Goal: Task Accomplishment & Management: Use online tool/utility

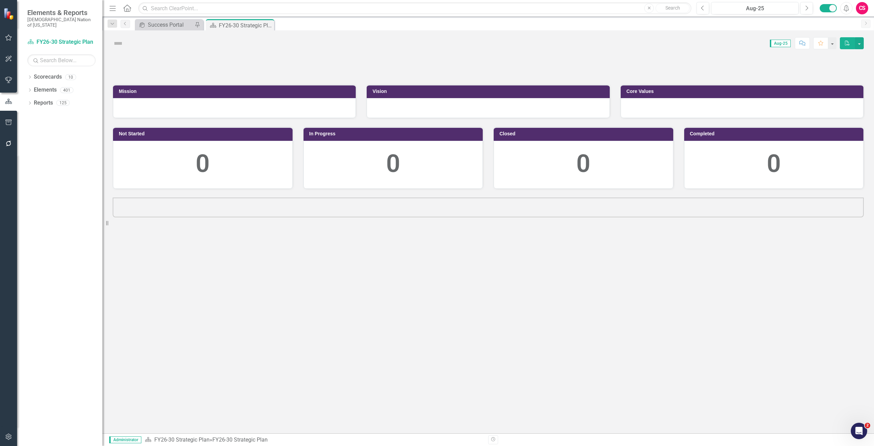
click at [11, 139] on button "button" at bounding box center [8, 144] width 15 height 14
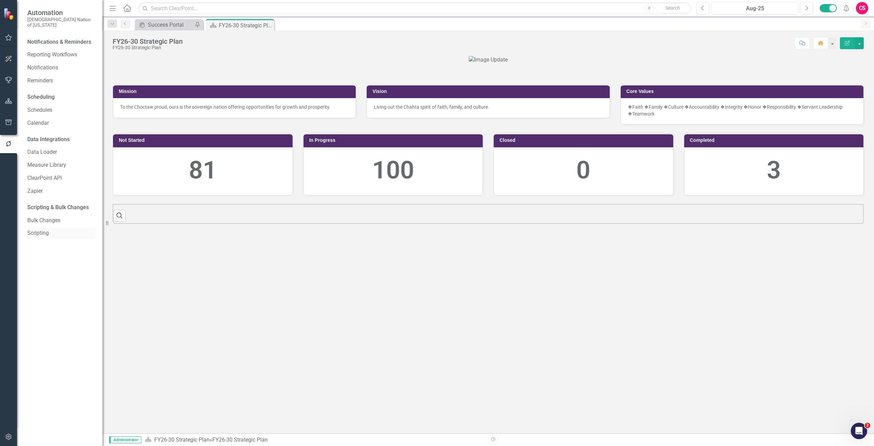
click at [42, 229] on link "Scripting" at bounding box center [61, 233] width 68 height 8
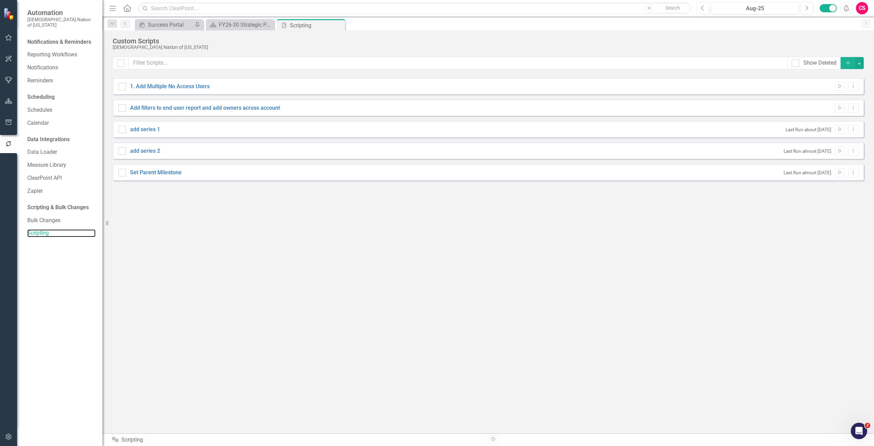
checkbox input "false"
click at [854, 175] on button "Dropdown Menu" at bounding box center [853, 172] width 11 height 9
click at [835, 198] on link "Edit Edit Script" at bounding box center [831, 196] width 55 height 13
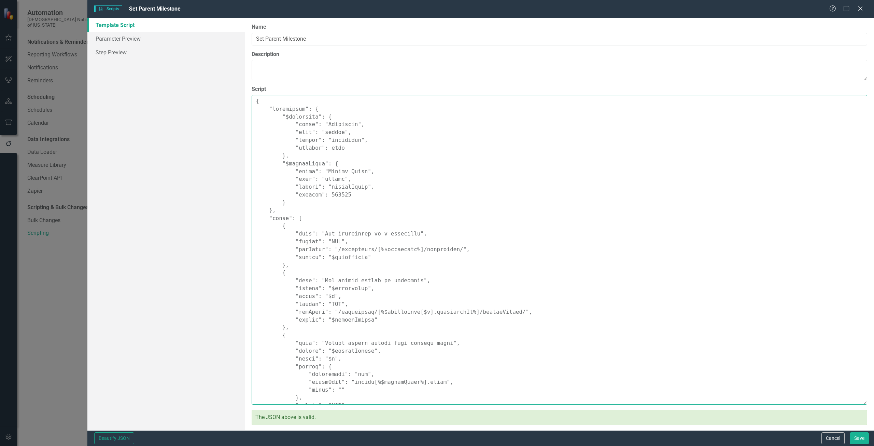
drag, startPoint x: 256, startPoint y: 105, endPoint x: 271, endPoint y: 119, distance: 20.5
click at [300, 167] on textarea "Script" at bounding box center [560, 249] width 616 height 309
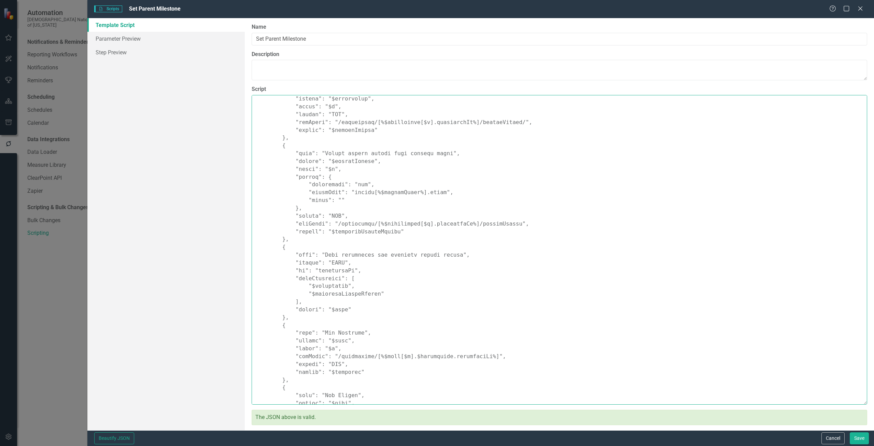
scroll to position [374, 0]
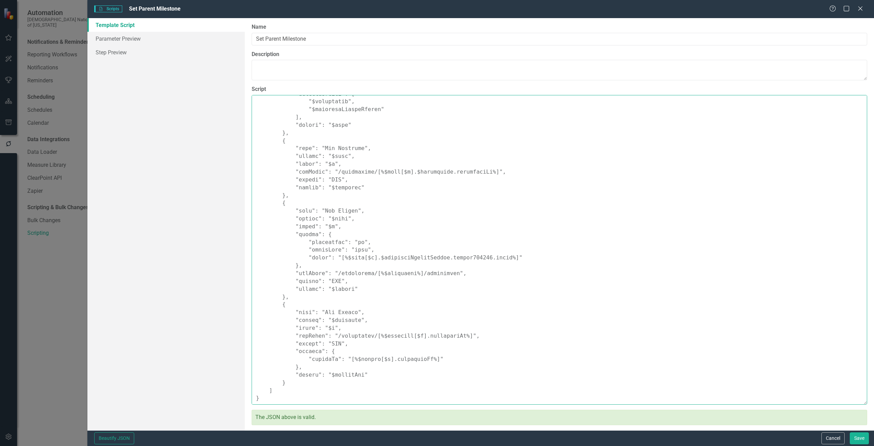
drag, startPoint x: 256, startPoint y: 102, endPoint x: 340, endPoint y: 278, distance: 195.0
click at [466, 445] on html "Automation Choctaw Nation of Oklahoma Notifications & Reminders Reporting Workf…" at bounding box center [437, 223] width 874 height 446
click at [833, 438] on button "Cancel" at bounding box center [833, 438] width 23 height 12
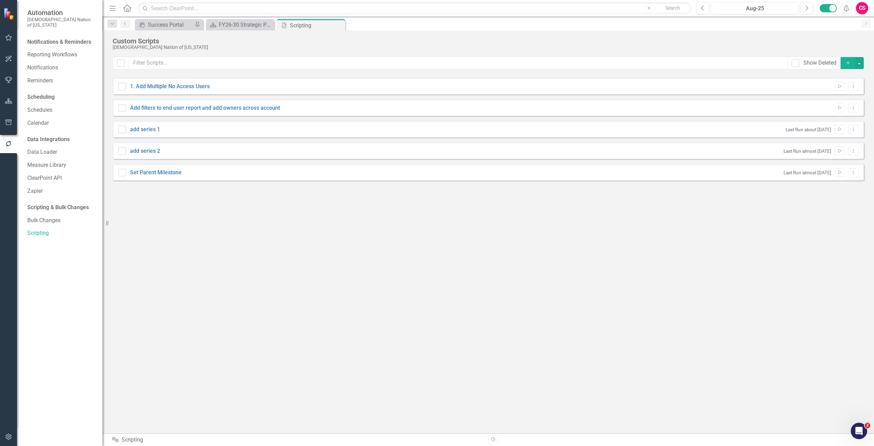
click at [848, 63] on icon "button" at bounding box center [848, 63] width 4 height 4
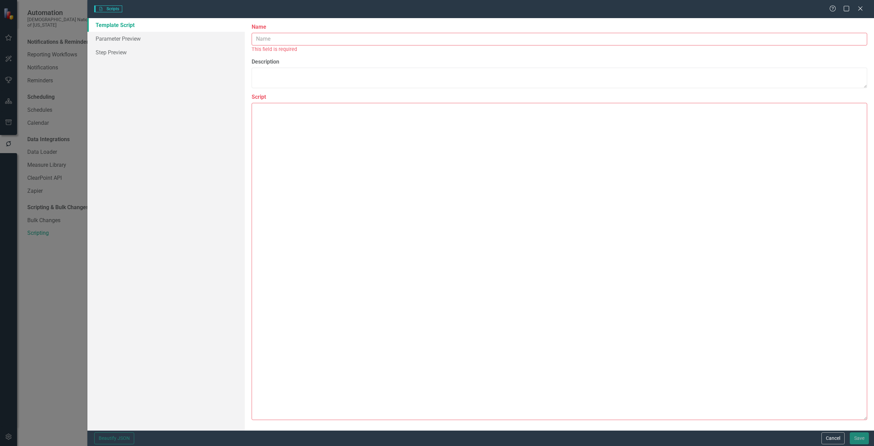
click at [329, 46] on div "This field is required" at bounding box center [560, 49] width 616 height 8
click at [323, 41] on input "Name" at bounding box center [560, 39] width 616 height 13
type input "new add parent milestone [DATE]"
click at [303, 99] on textarea "Script" at bounding box center [560, 257] width 616 height 325
paste textarea "{ "name": "bulkAssignParentMilestoneByName", "description": "For each selected …"
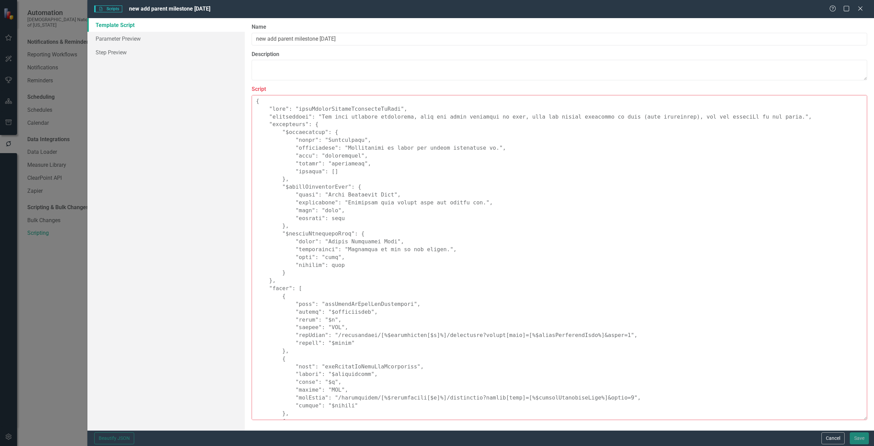
scroll to position [145, 0]
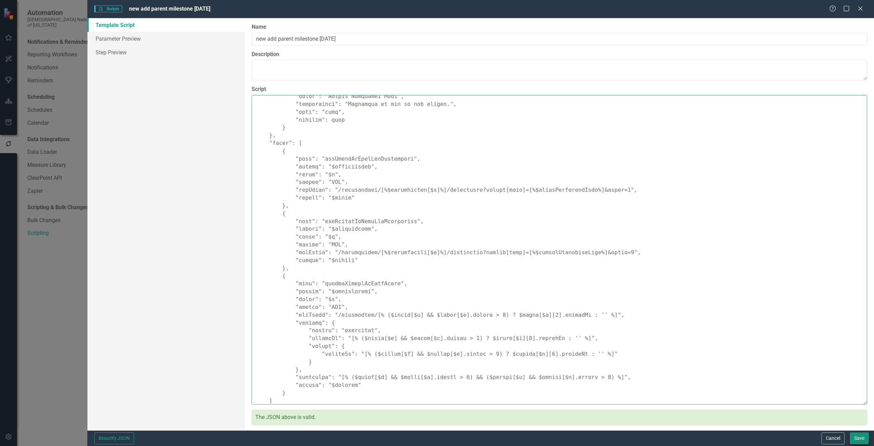
type textarea "{ "name": "bulkAssignParentMilestoneByName", "description": "For each selected …"
click at [856, 433] on button "Save" at bounding box center [859, 438] width 19 height 12
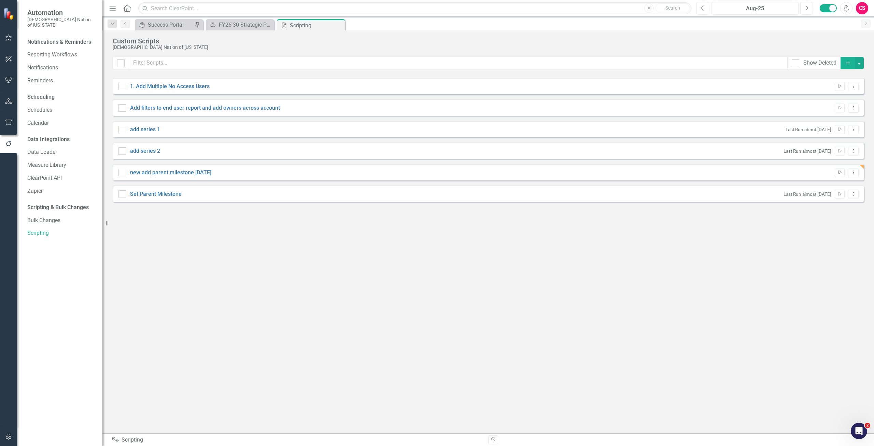
click at [841, 170] on icon "Run Script" at bounding box center [839, 172] width 5 height 4
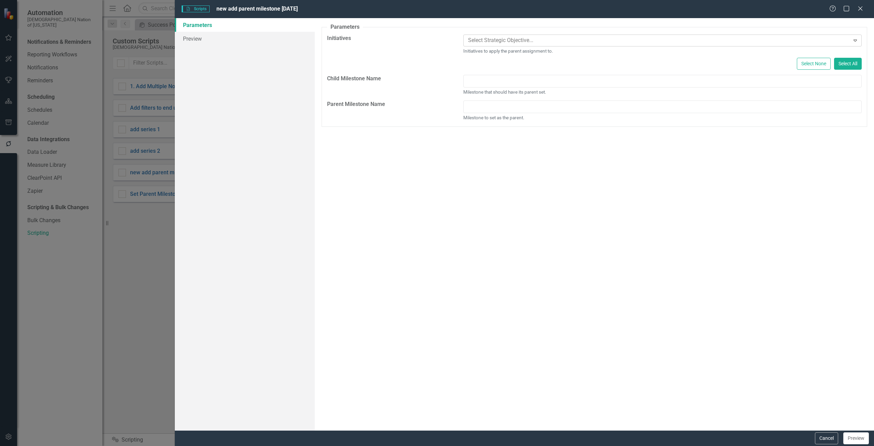
click at [473, 42] on div at bounding box center [658, 40] width 385 height 9
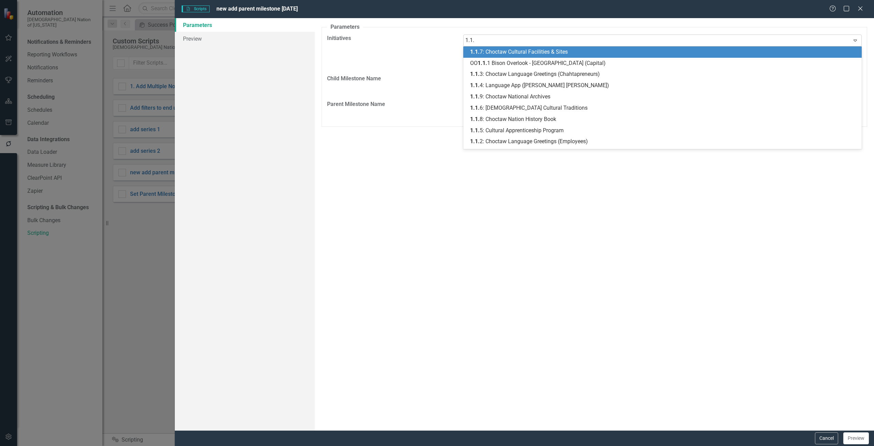
type input "1.1.1"
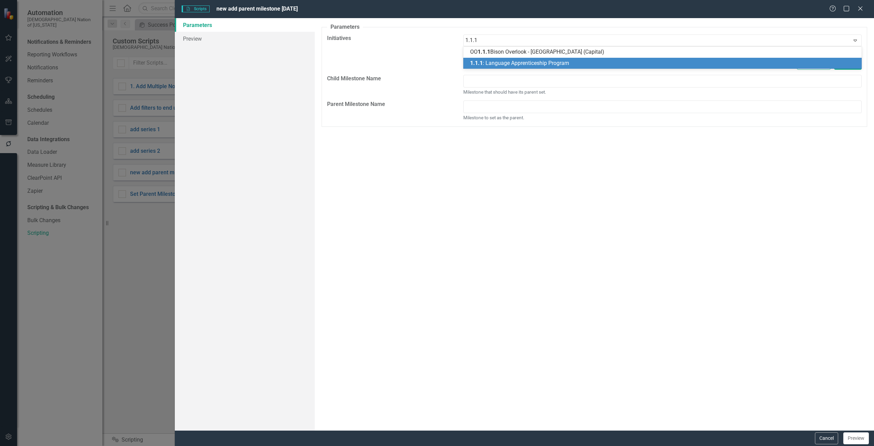
click at [473, 63] on span "1.1.1" at bounding box center [476, 63] width 13 height 6
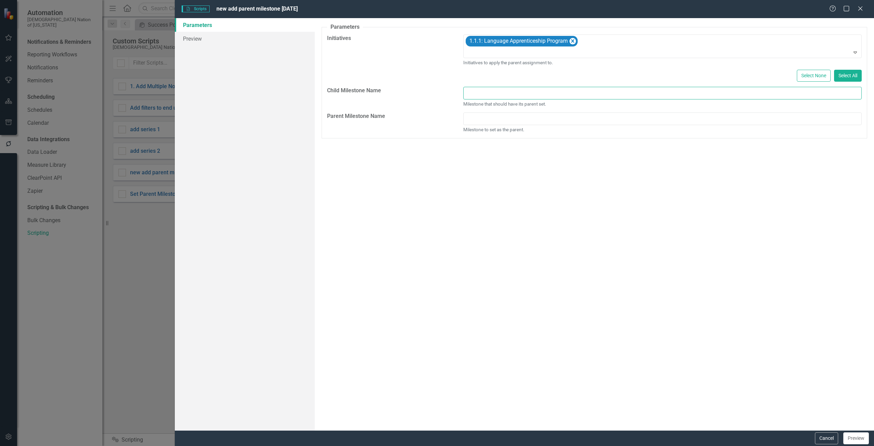
click at [473, 94] on input "text" at bounding box center [662, 93] width 399 height 13
click at [575, 41] on icon "Remove 1.1.1: Language Apprenticeship Program" at bounding box center [573, 41] width 6 height 9
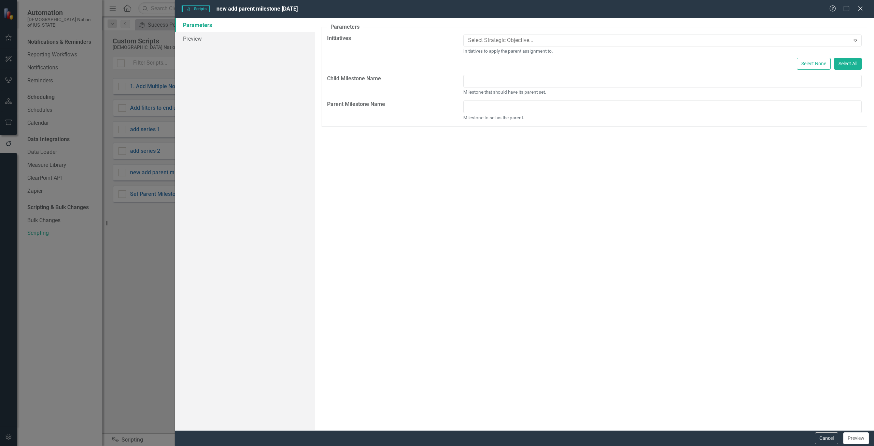
click at [813, 436] on div "Cancel Preview" at bounding box center [525, 438] width 700 height 16
click at [818, 436] on button "Cancel" at bounding box center [826, 438] width 23 height 12
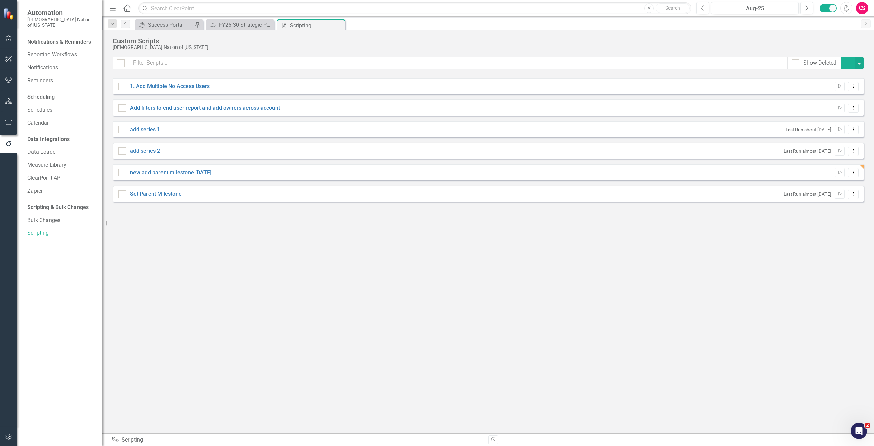
click at [11, 96] on button "button" at bounding box center [8, 101] width 15 height 14
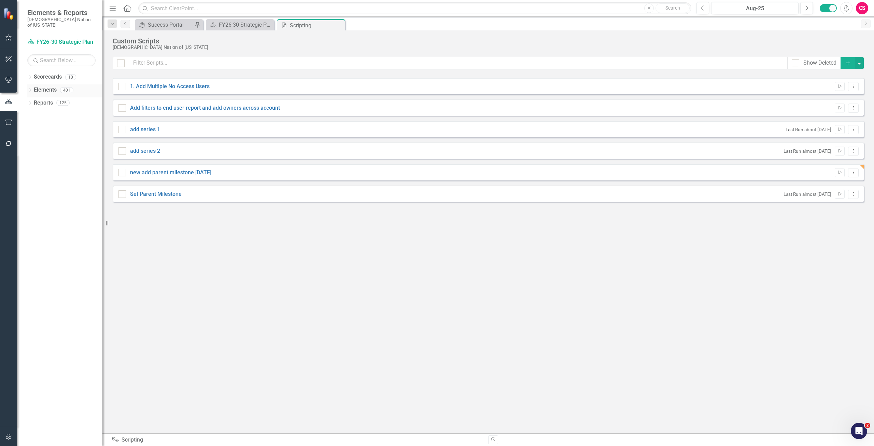
click at [38, 86] on link "Elements" at bounding box center [45, 90] width 23 height 8
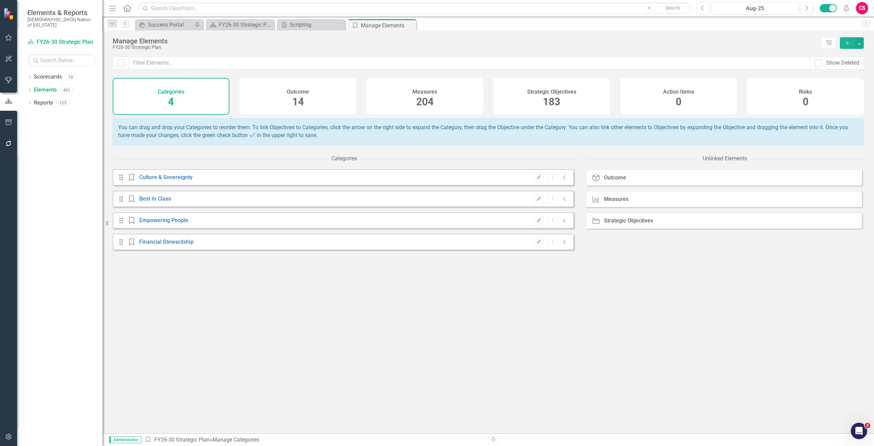
click at [520, 94] on div "Strategic Objectives 183" at bounding box center [552, 96] width 117 height 37
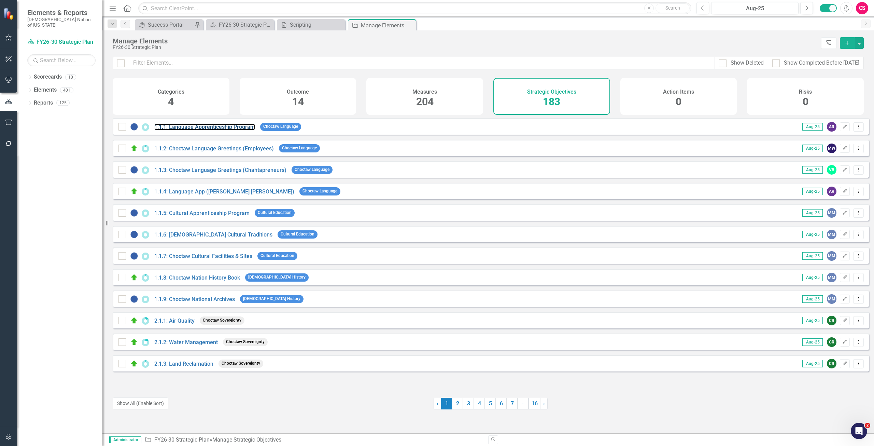
click at [194, 130] on link "1.1.1: Language Apprenticeship Program" at bounding box center [204, 127] width 101 height 6
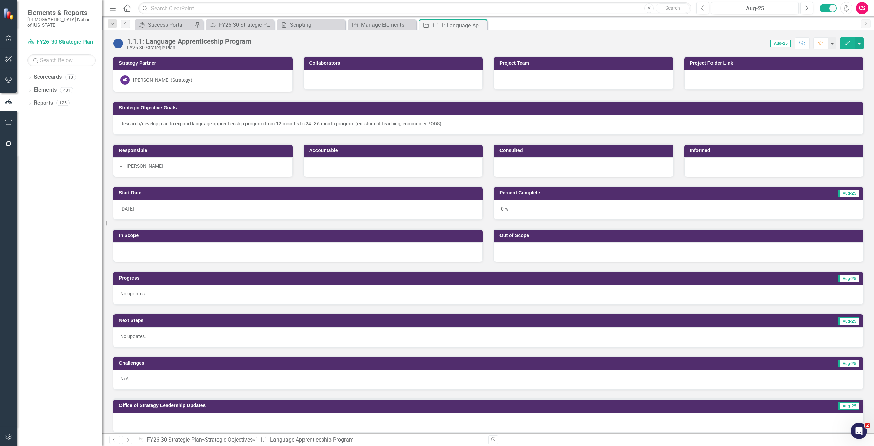
click at [845, 44] on icon "Edit" at bounding box center [848, 43] width 6 height 5
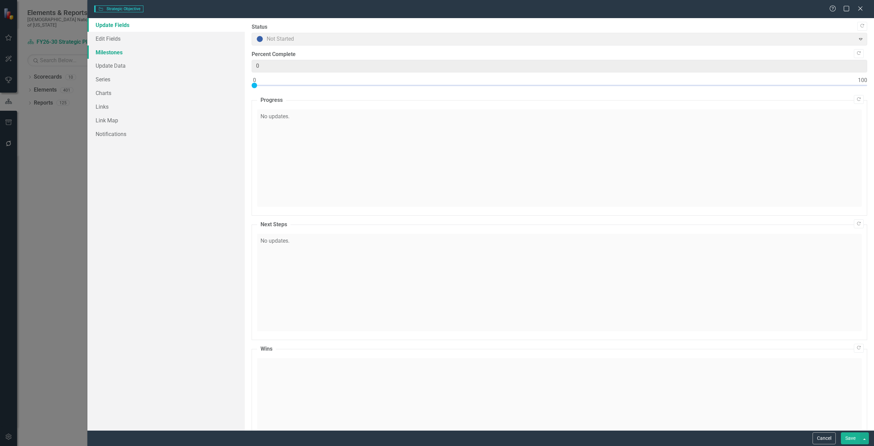
type input "0"
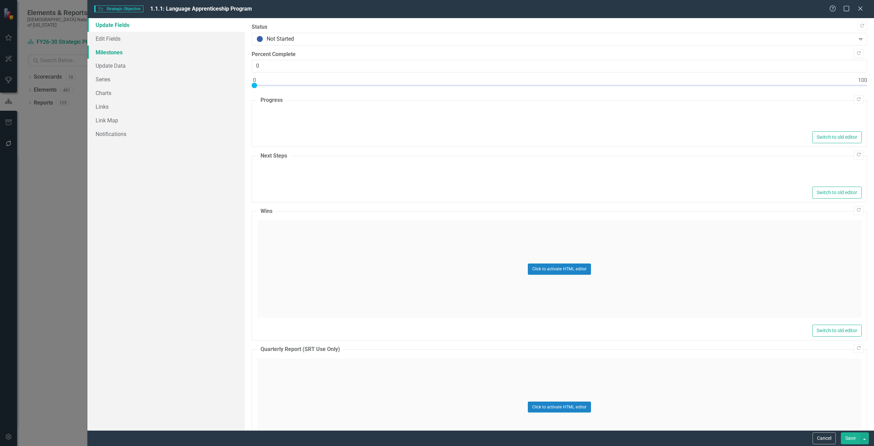
click at [117, 52] on link "Milestones" at bounding box center [165, 52] width 157 height 14
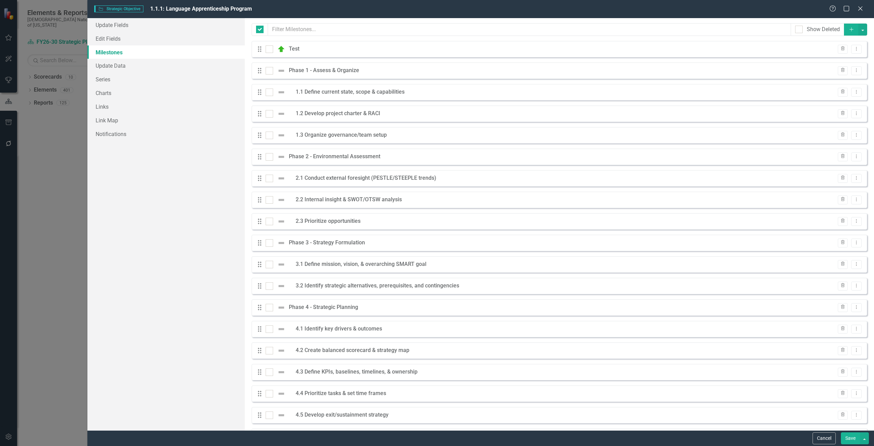
checkbox input "false"
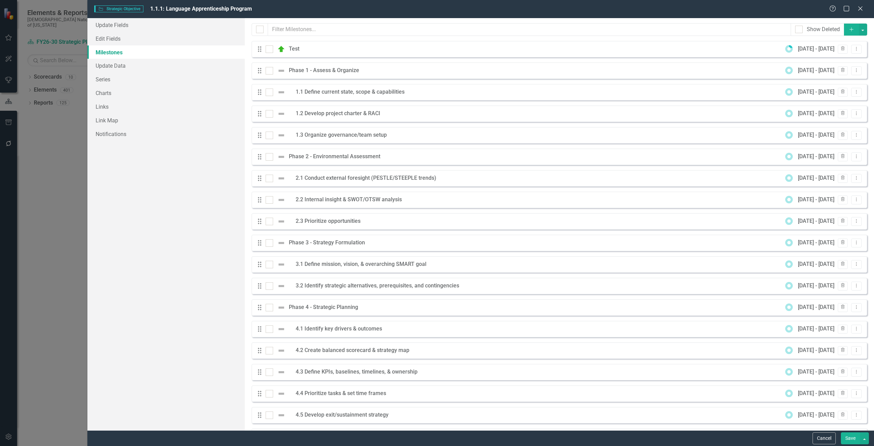
click at [849, 28] on icon "Add" at bounding box center [852, 29] width 6 height 5
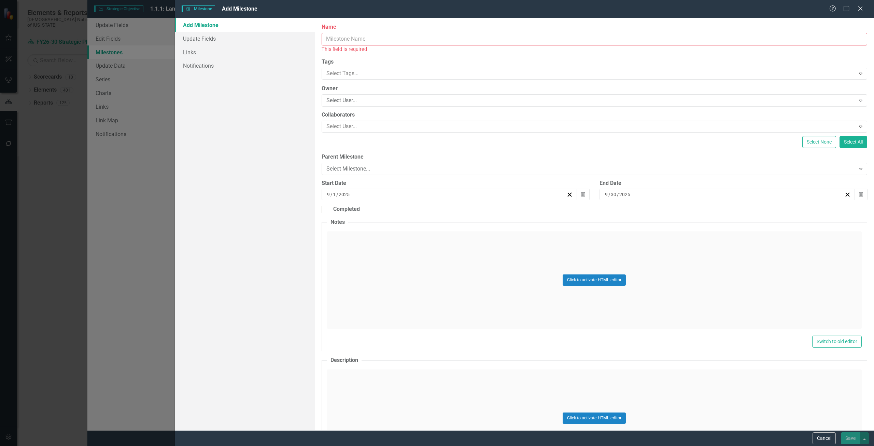
click at [384, 39] on input "Name" at bounding box center [595, 39] width 546 height 13
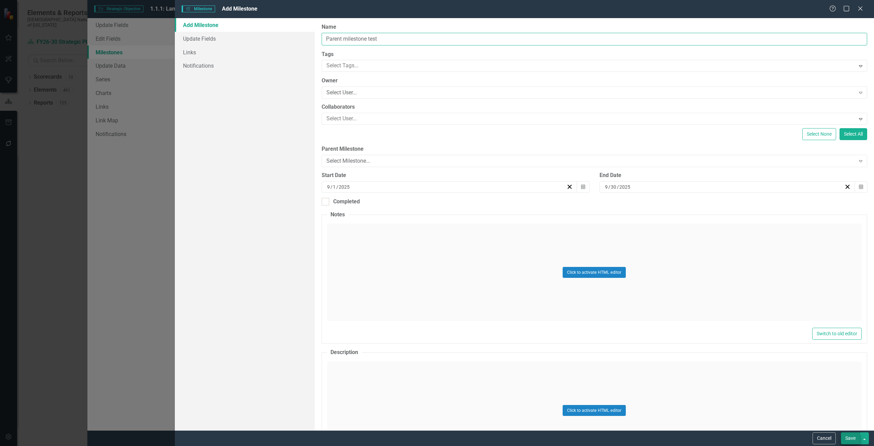
type input "Parent milestone test"
click at [848, 441] on button "Save" at bounding box center [850, 438] width 19 height 12
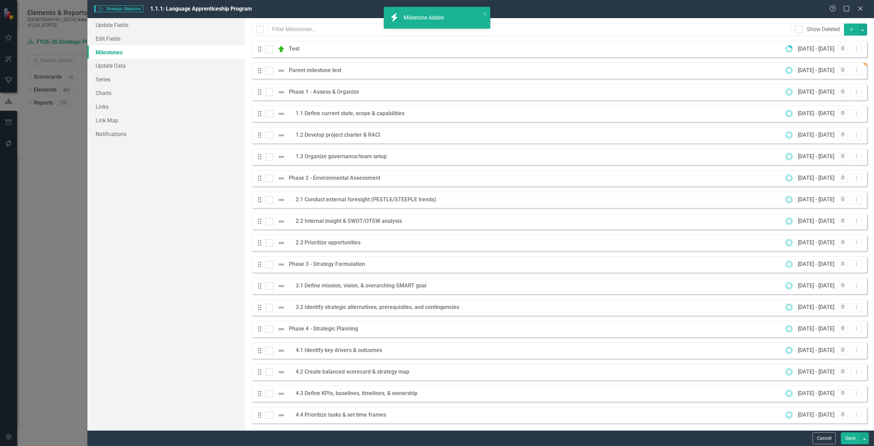
click at [849, 31] on icon "Add" at bounding box center [852, 29] width 6 height 5
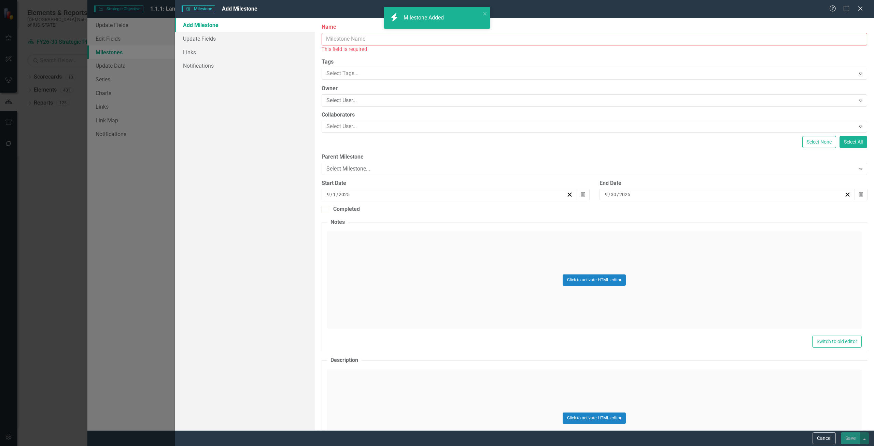
drag, startPoint x: 374, startPoint y: 41, endPoint x: 371, endPoint y: 39, distance: 3.8
click at [374, 41] on input "Name" at bounding box center [595, 39] width 546 height 13
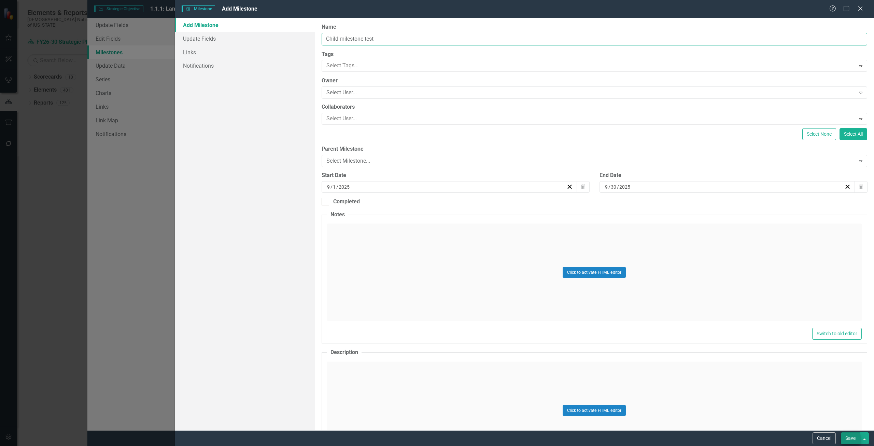
type input "Child milestone test"
click at [850, 441] on button "Save" at bounding box center [850, 438] width 19 height 12
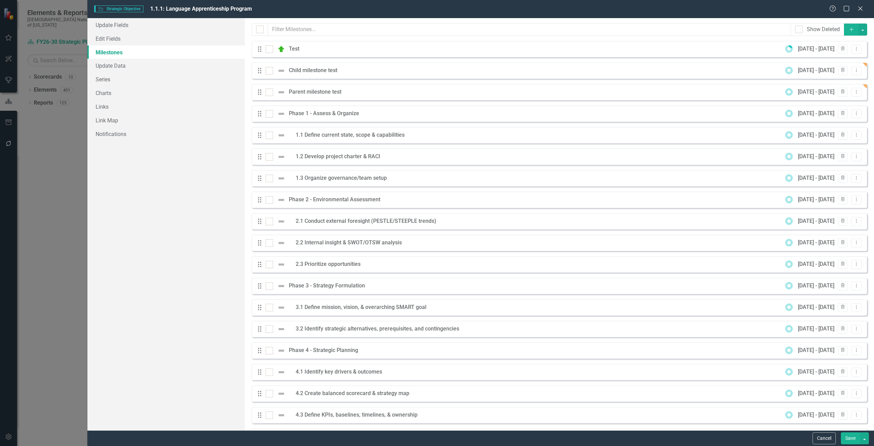
click at [852, 440] on button "Save" at bounding box center [850, 438] width 19 height 12
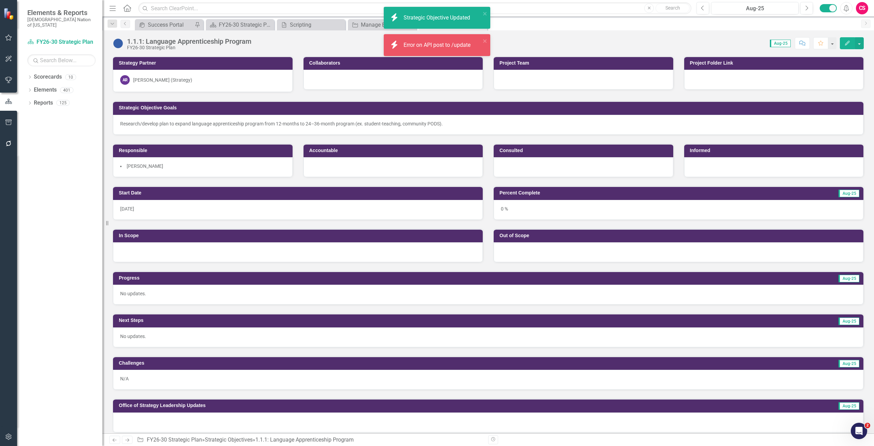
click at [429, 41] on div "Error on API post to /update" at bounding box center [438, 45] width 69 height 8
click at [425, 15] on div "Strategic Objective Updated" at bounding box center [438, 18] width 68 height 8
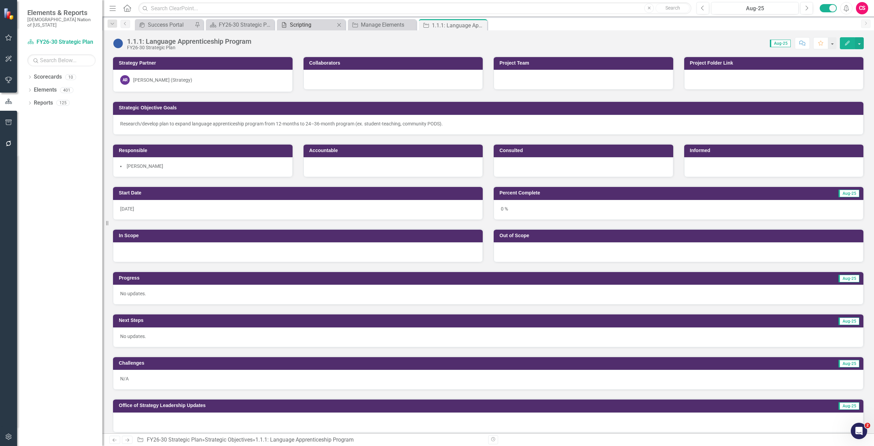
click at [295, 25] on div "Scripting" at bounding box center [312, 24] width 45 height 9
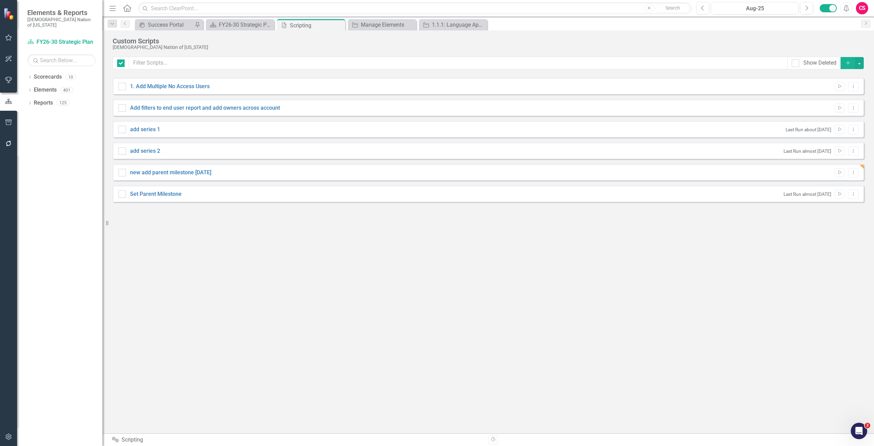
checkbox input "false"
click at [841, 174] on icon "Run Script" at bounding box center [839, 172] width 5 height 4
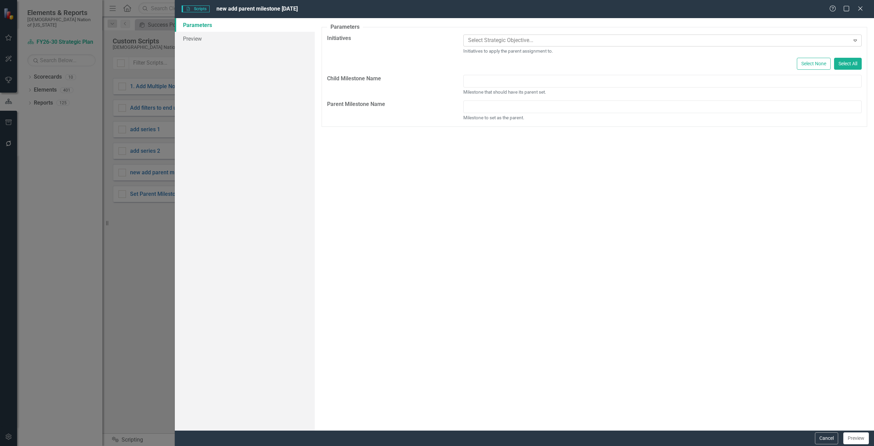
click at [512, 41] on div at bounding box center [658, 40] width 385 height 9
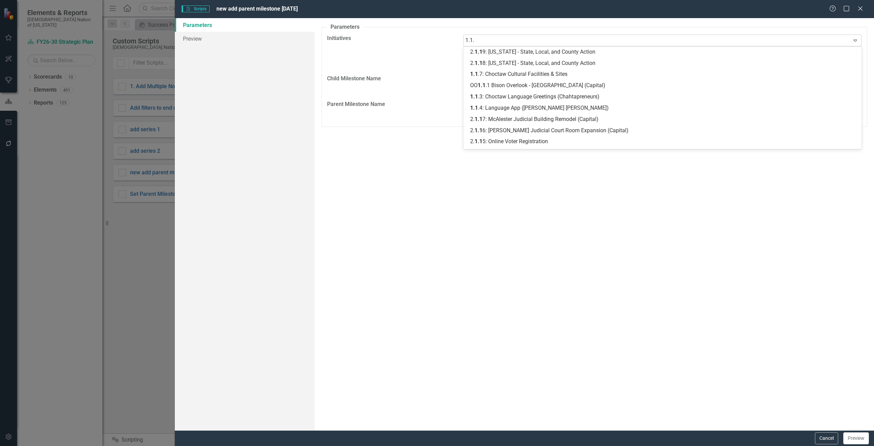
type input "1.1.1"
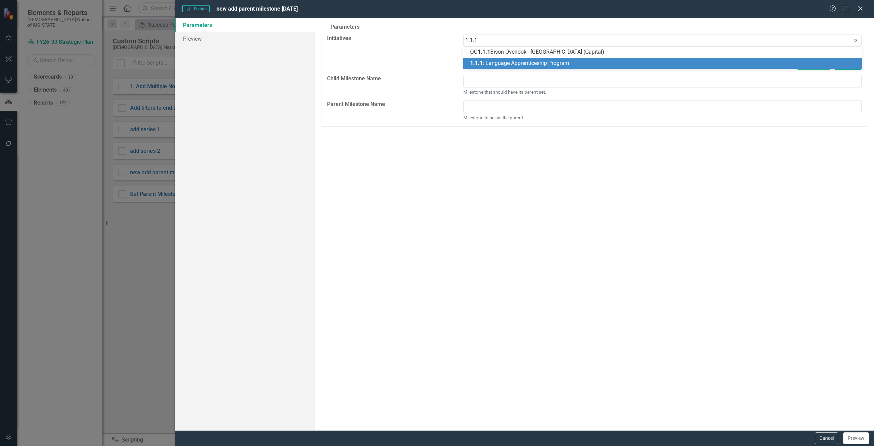
click at [490, 65] on span "1.1.1 : Language Apprenticeship Program" at bounding box center [519, 63] width 99 height 6
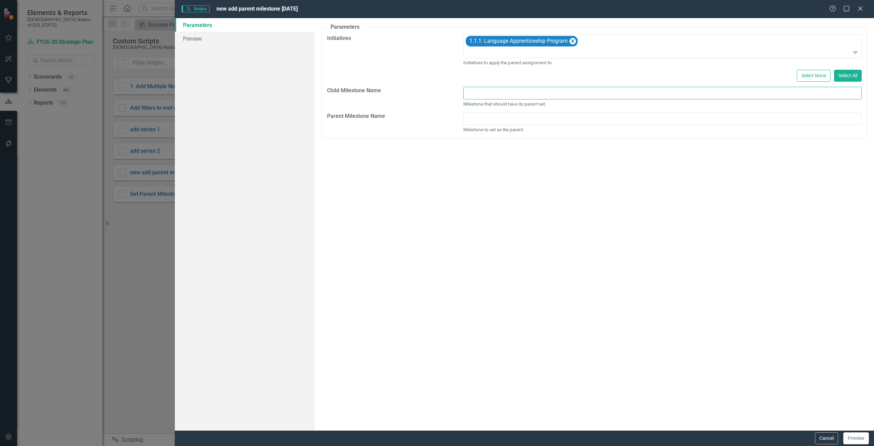
click at [488, 87] on input "text" at bounding box center [662, 93] width 399 height 13
type input "Child milestone test"
click at [474, 111] on div "Child milestone test Milestone that should have its parent set." at bounding box center [662, 100] width 409 height 26
click at [473, 114] on input "text" at bounding box center [662, 118] width 399 height 13
type input "Parent milestone test"
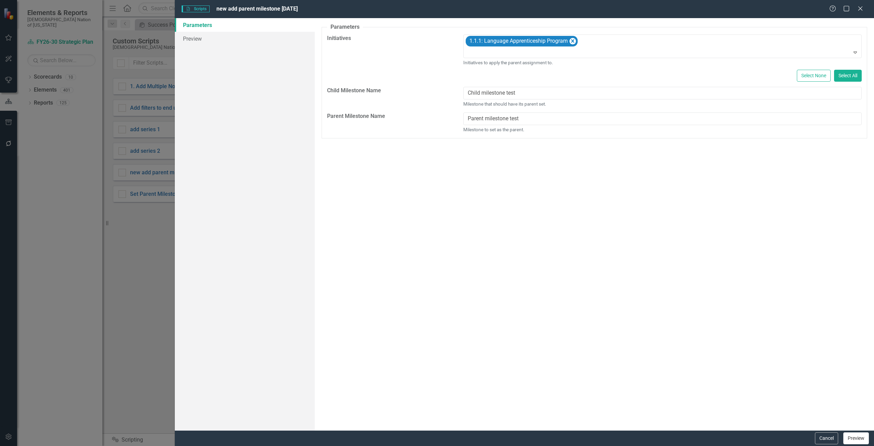
click at [857, 439] on button "Preview" at bounding box center [857, 438] width 26 height 12
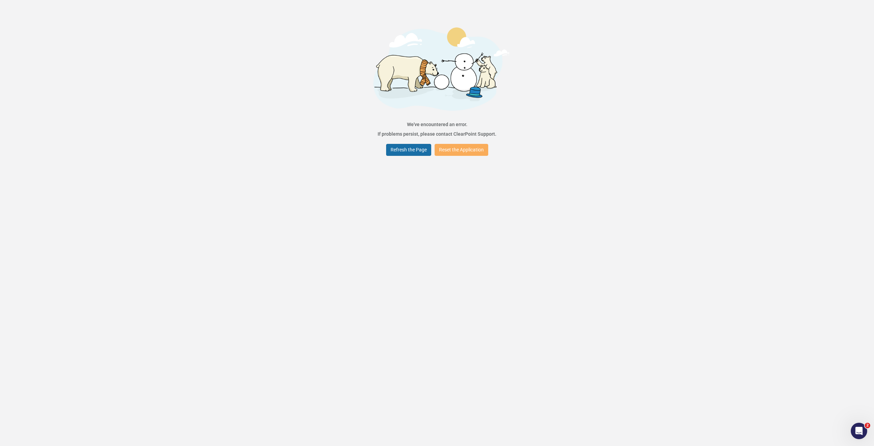
click at [399, 147] on button "Refresh the Page" at bounding box center [408, 150] width 45 height 12
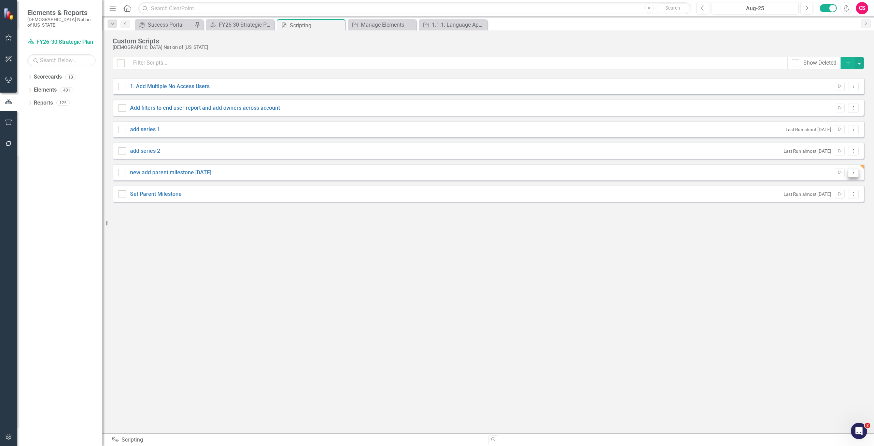
click at [856, 172] on icon "Dropdown Menu" at bounding box center [854, 172] width 6 height 4
click at [822, 195] on link "Edit Edit Script" at bounding box center [831, 196] width 55 height 13
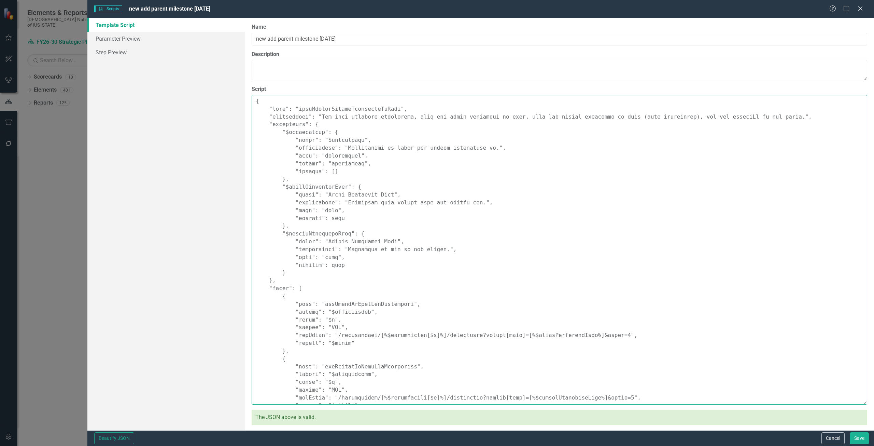
scroll to position [156, 0]
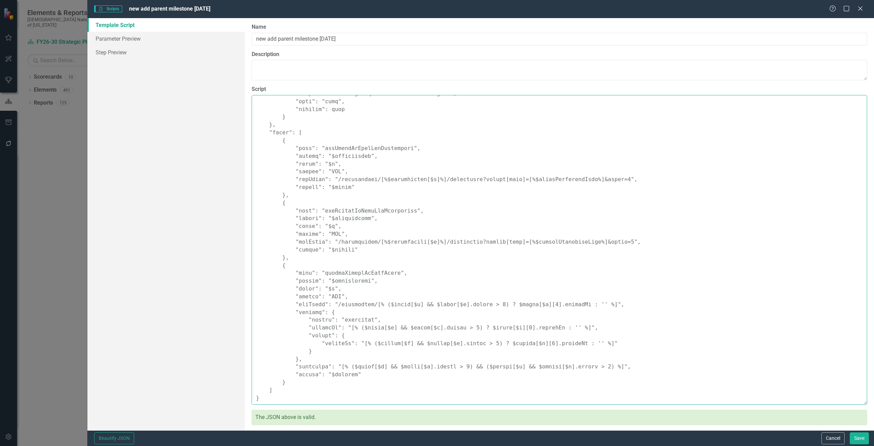
drag, startPoint x: 254, startPoint y: 101, endPoint x: 616, endPoint y: 462, distance: 511.3
click at [616, 445] on html "Elements & Reports Choctaw Nation of [US_STATE] Scorecard FY26-30 Strategic Pla…" at bounding box center [437, 223] width 874 height 446
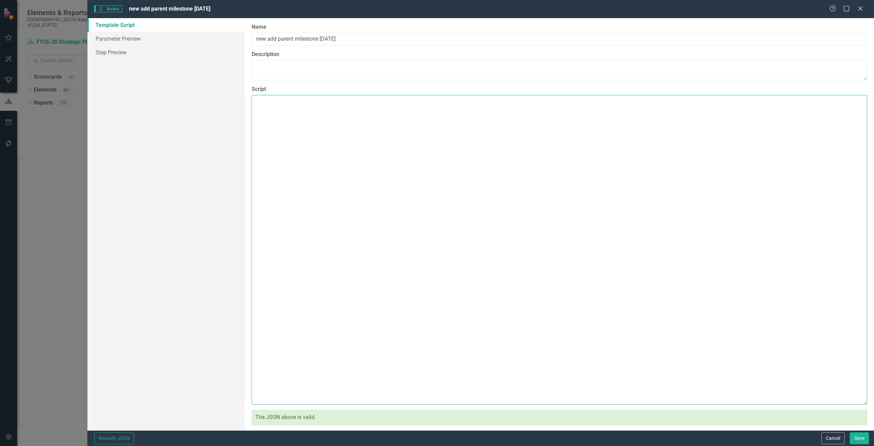
scroll to position [0, 0]
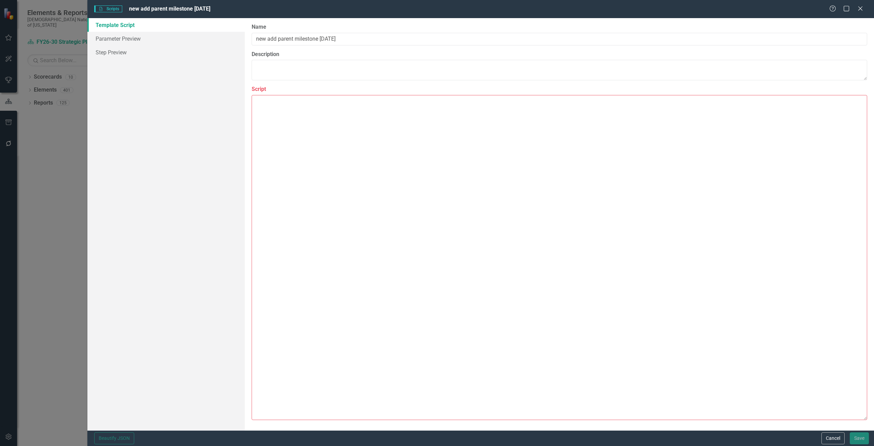
paste textarea "{ "name": "bulkAssignParentMilestoneByName", "description": "Assigns a parent m…"
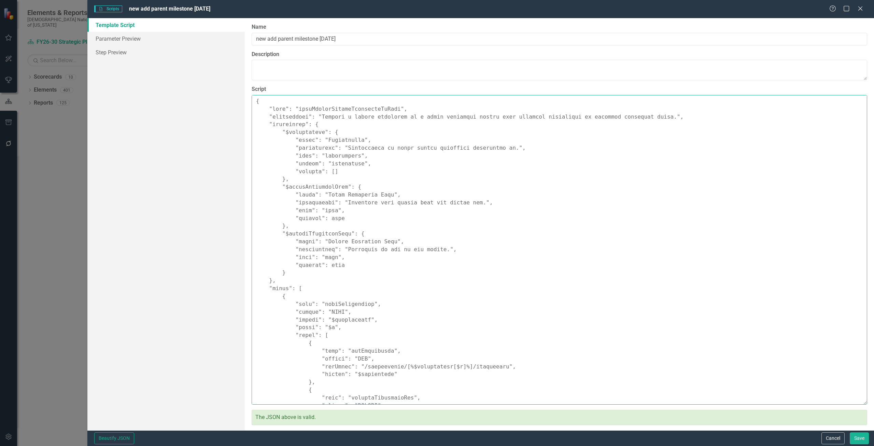
scroll to position [184, 0]
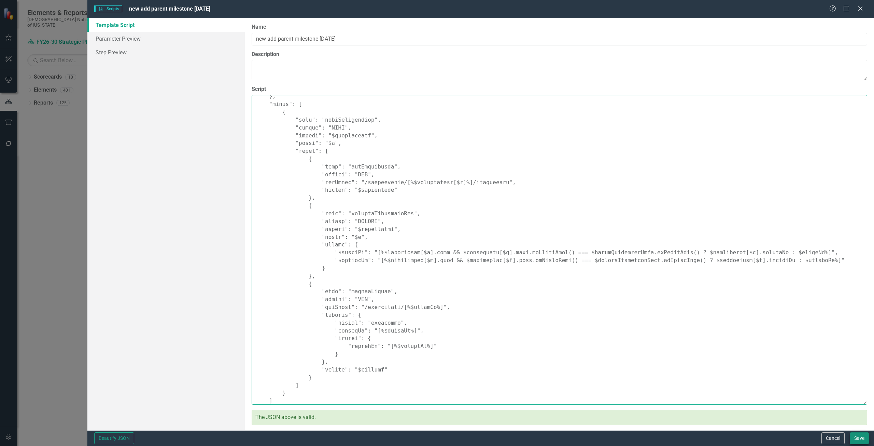
type textarea "{ "name": "bulkAssignParentMilestoneByName", "description": "Assigns a parent m…"
click at [857, 437] on button "Save" at bounding box center [859, 438] width 19 height 12
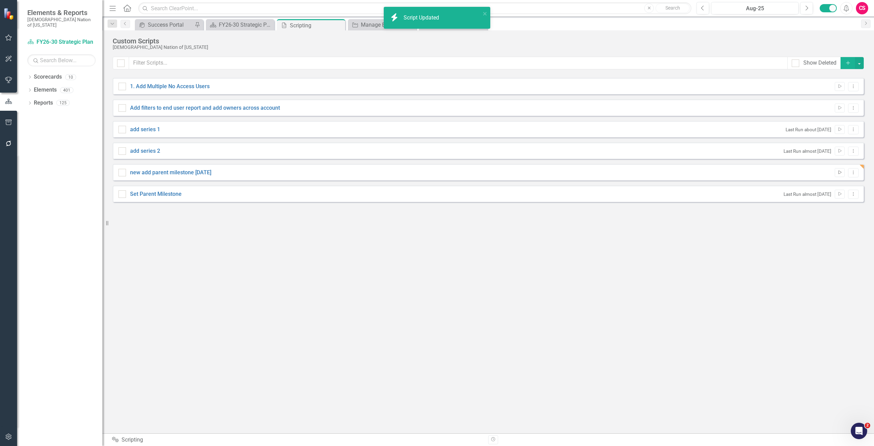
click at [843, 172] on icon "Run Script" at bounding box center [839, 172] width 5 height 4
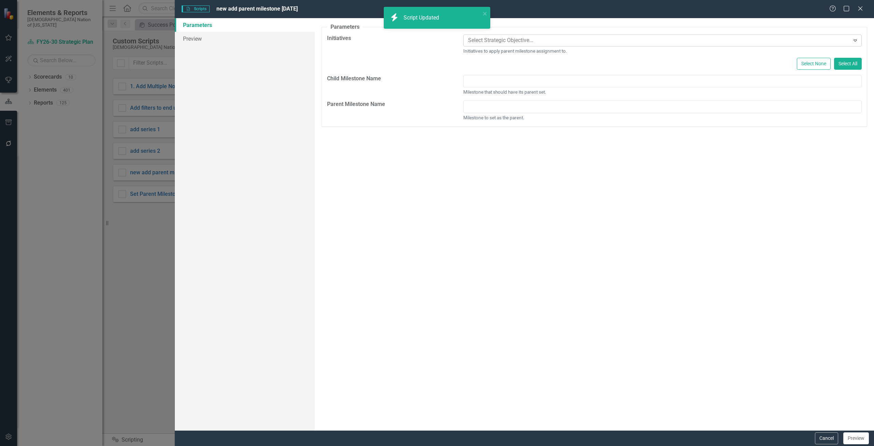
click at [496, 39] on div at bounding box center [658, 40] width 385 height 9
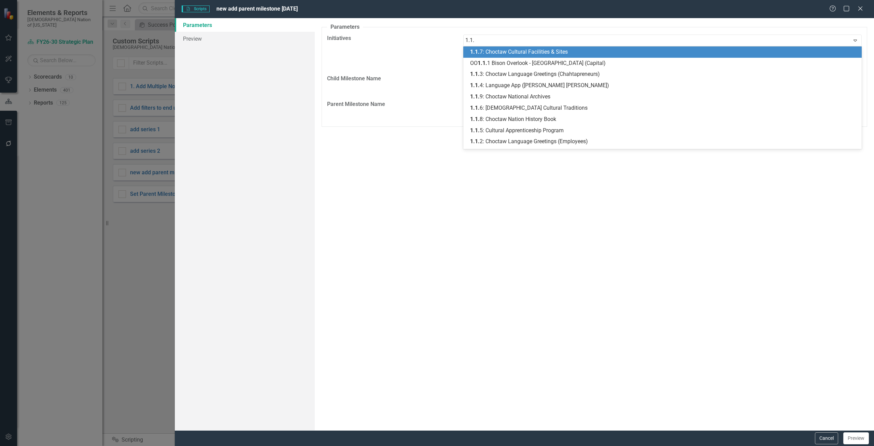
type input "1.1.1"
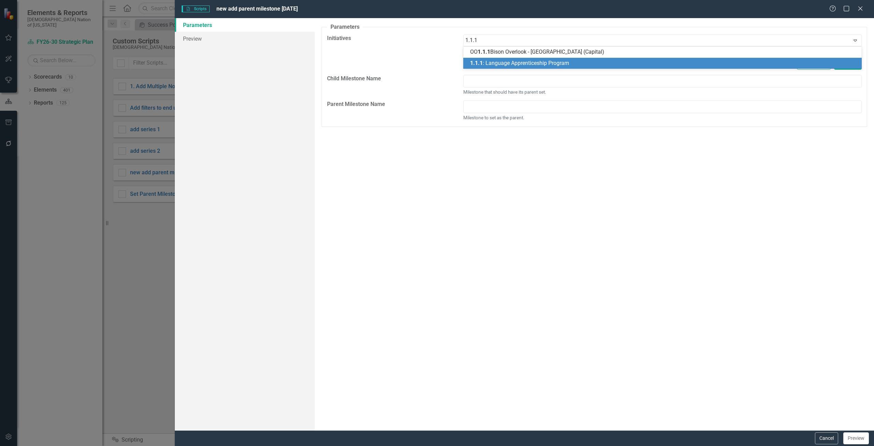
click at [487, 64] on span "1.1.1 : Language Apprenticeship Program" at bounding box center [519, 63] width 99 height 6
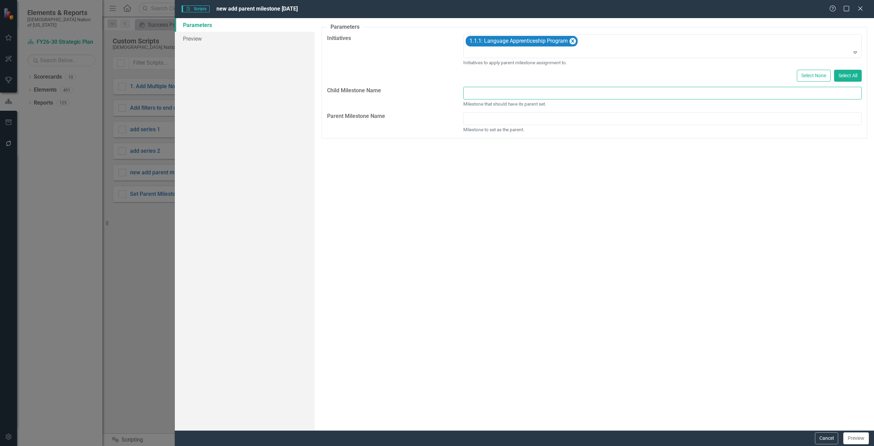
click at [480, 96] on input "text" at bounding box center [662, 93] width 399 height 13
type input "Child milestone test"
click at [488, 119] on input "text" at bounding box center [662, 118] width 399 height 13
type input "Parent milestone test"
click at [860, 433] on button "Preview" at bounding box center [857, 438] width 26 height 12
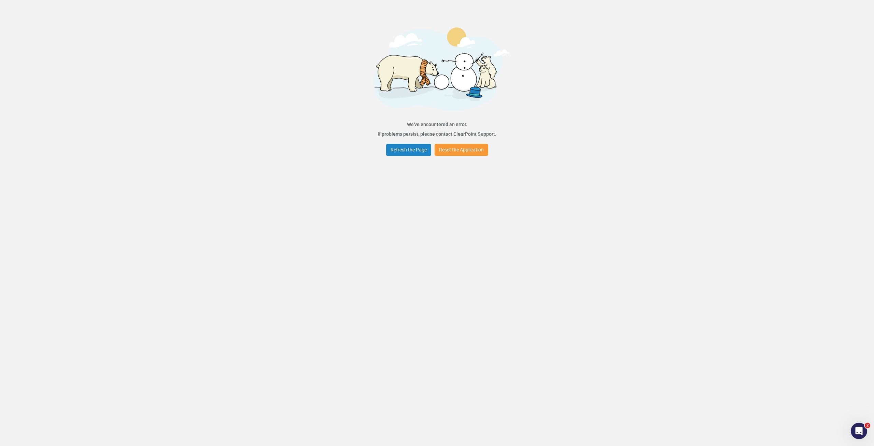
click at [448, 150] on button "Reset the Application" at bounding box center [462, 150] width 54 height 12
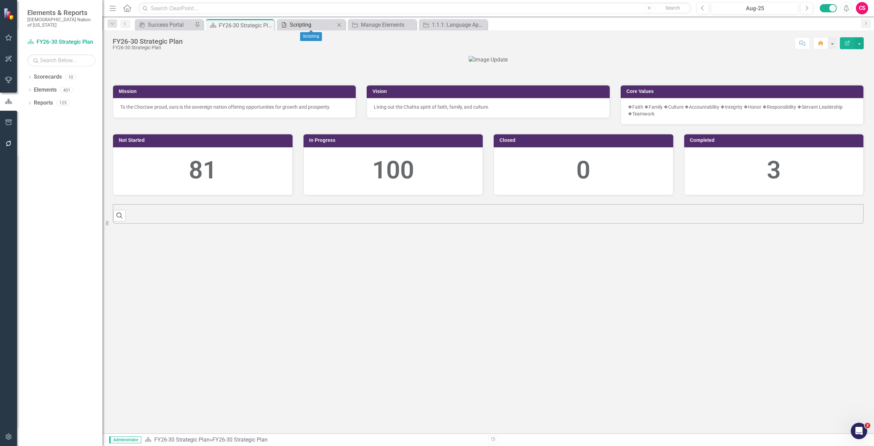
click at [294, 26] on div "Scripting" at bounding box center [312, 24] width 45 height 9
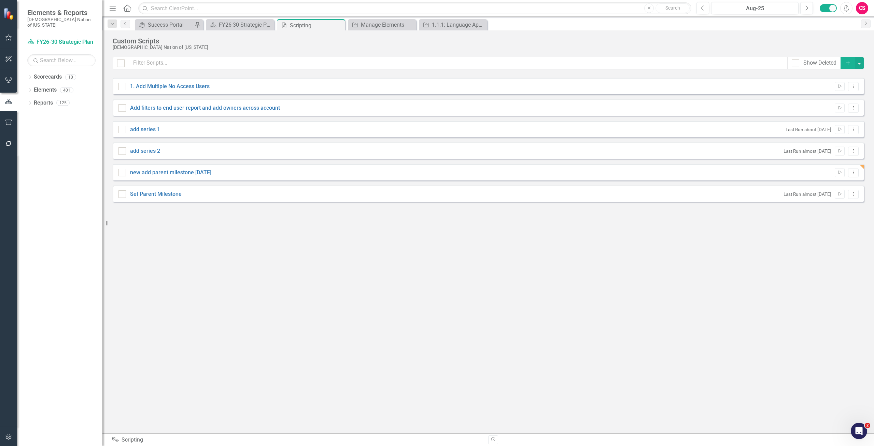
checkbox input "false"
click at [856, 172] on icon "Dropdown Menu" at bounding box center [854, 172] width 6 height 4
click at [840, 195] on link "Edit Edit Script" at bounding box center [831, 196] width 55 height 13
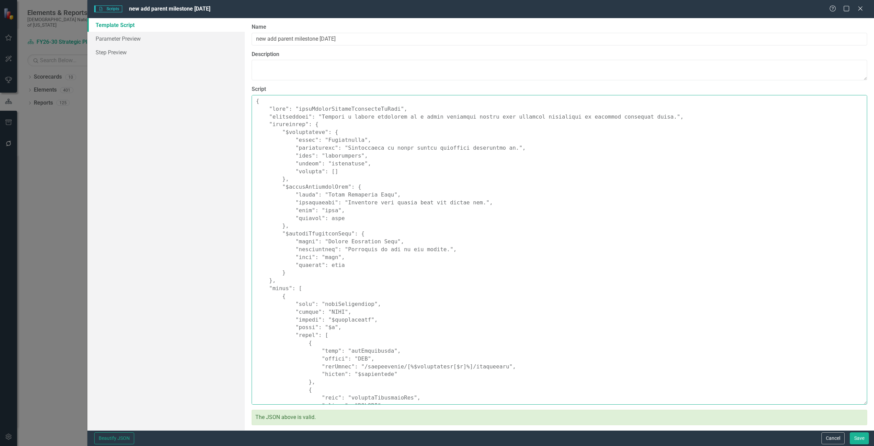
scroll to position [195, 0]
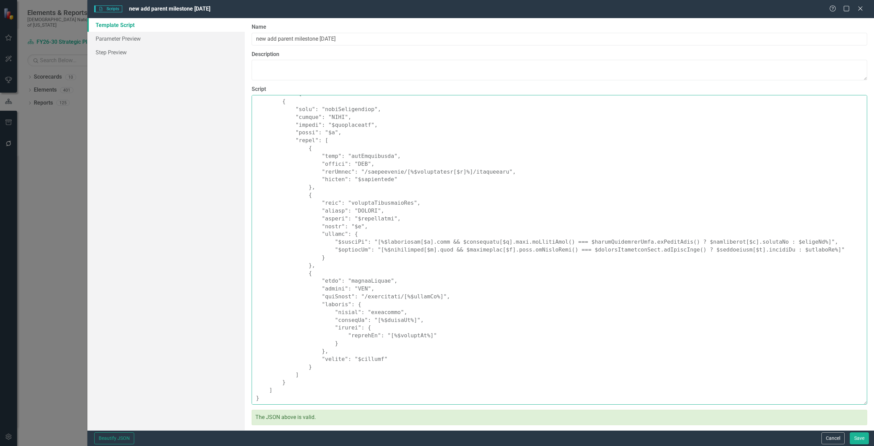
drag, startPoint x: 275, startPoint y: 122, endPoint x: 771, endPoint y: 462, distance: 600.9
click at [771, 445] on html "Elements & Reports Choctaw Nation of [US_STATE] Scorecard FY26-30 Strategic Pla…" at bounding box center [437, 223] width 874 height 446
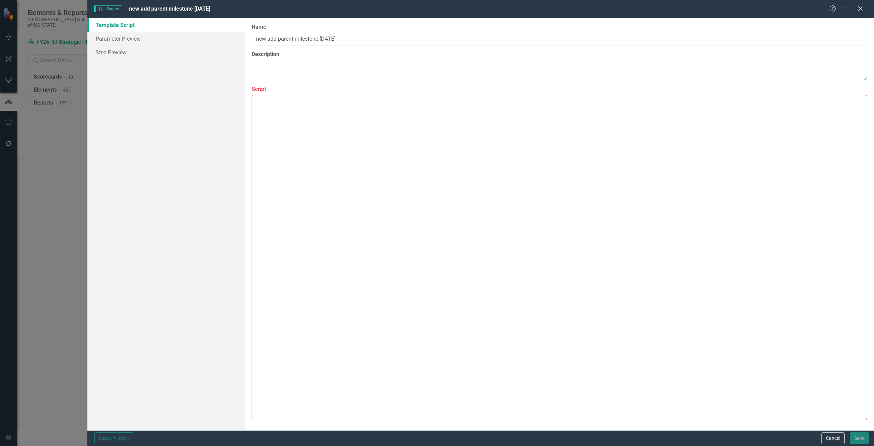
scroll to position [0, 0]
paste textarea "{ "name": "bulkAssignParentMilestoneByName", "description": "Assigns a parent m…"
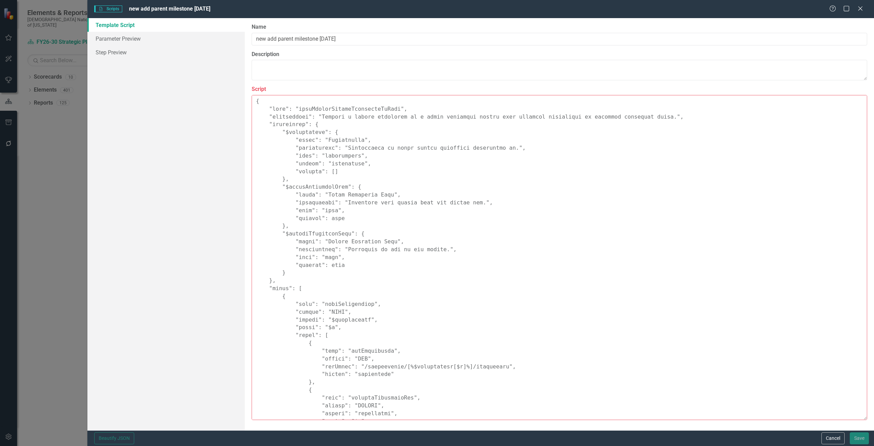
scroll to position [184, 0]
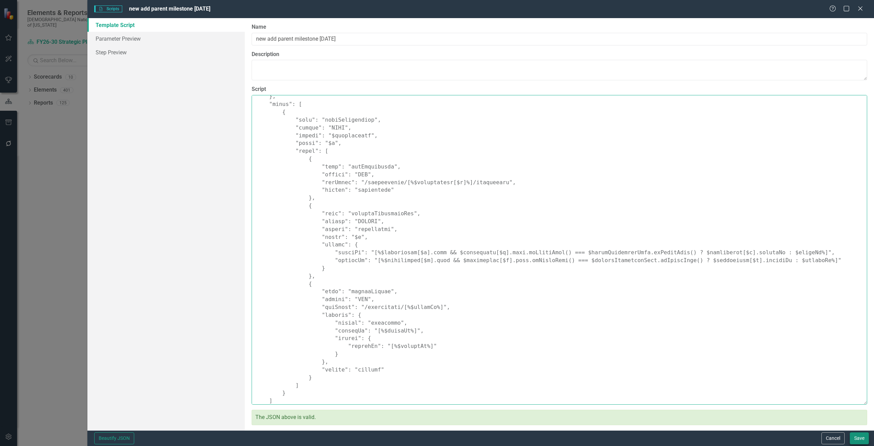
type textarea "{ "name": "bulkAssignParentMilestoneByName", "description": "Assigns a parent m…"
click at [864, 432] on button "Save" at bounding box center [859, 438] width 19 height 12
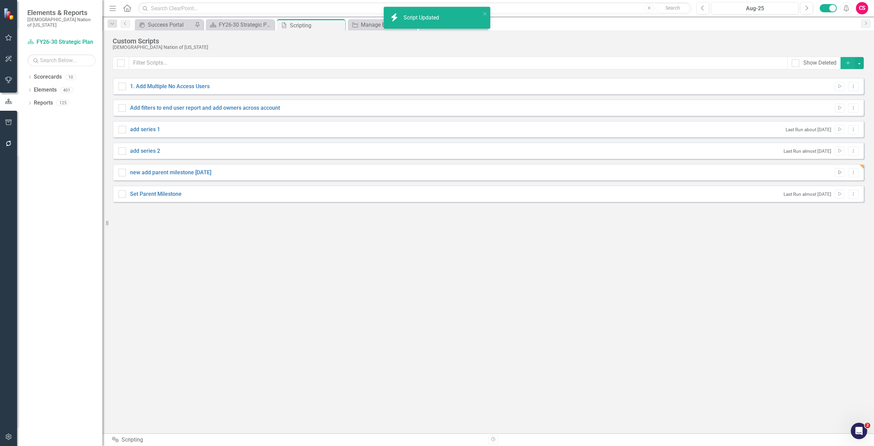
click at [842, 170] on icon "Run Script" at bounding box center [839, 172] width 5 height 4
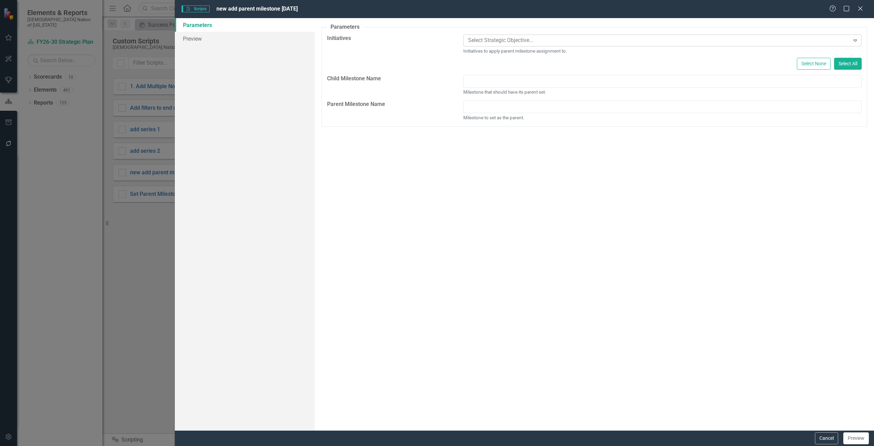
click at [529, 41] on div at bounding box center [658, 40] width 385 height 9
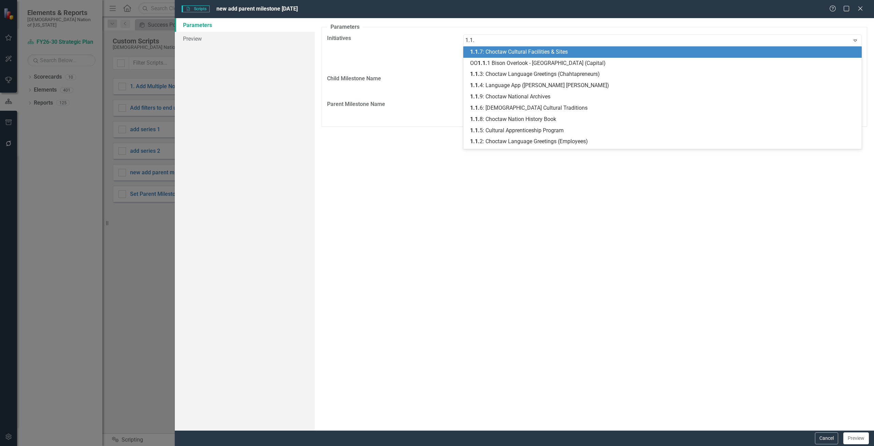
type input "1.1.1"
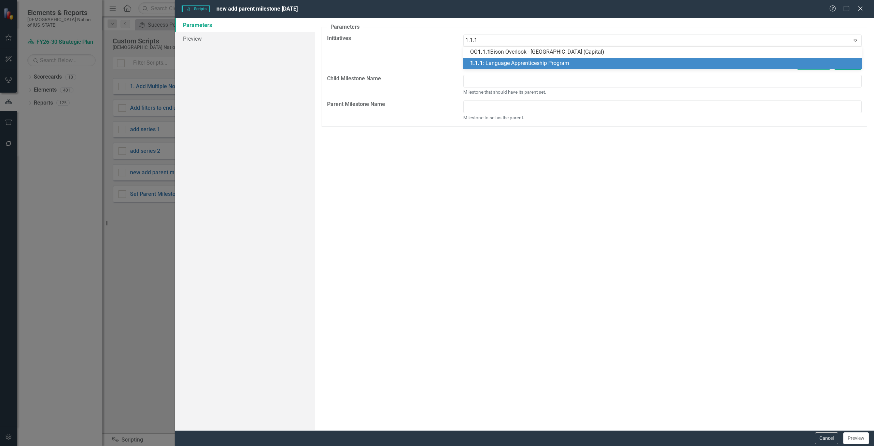
click at [508, 62] on span "1.1.1 : Language Apprenticeship Program" at bounding box center [519, 63] width 99 height 6
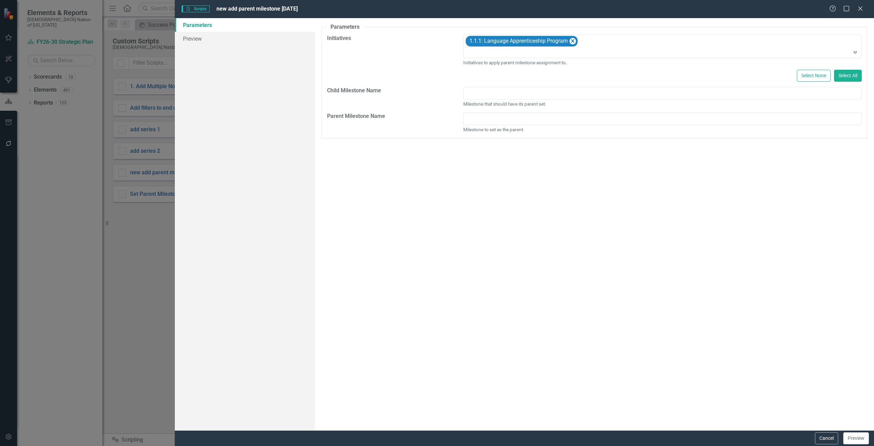
click at [504, 81] on div "Select None Select All" at bounding box center [662, 76] width 399 height 12
click at [502, 96] on input "text" at bounding box center [662, 93] width 399 height 13
type input "Child milestone test"
click at [500, 118] on input "text" at bounding box center [662, 118] width 399 height 13
type input "Parent milestone test"
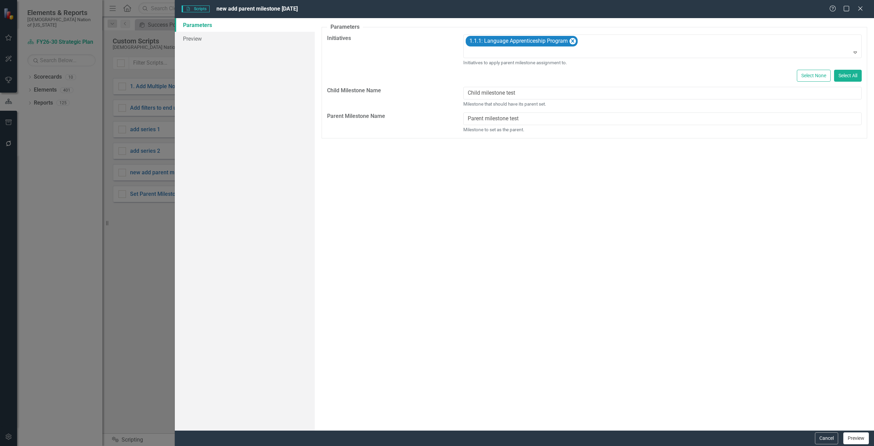
click at [854, 439] on button "Preview" at bounding box center [857, 438] width 26 height 12
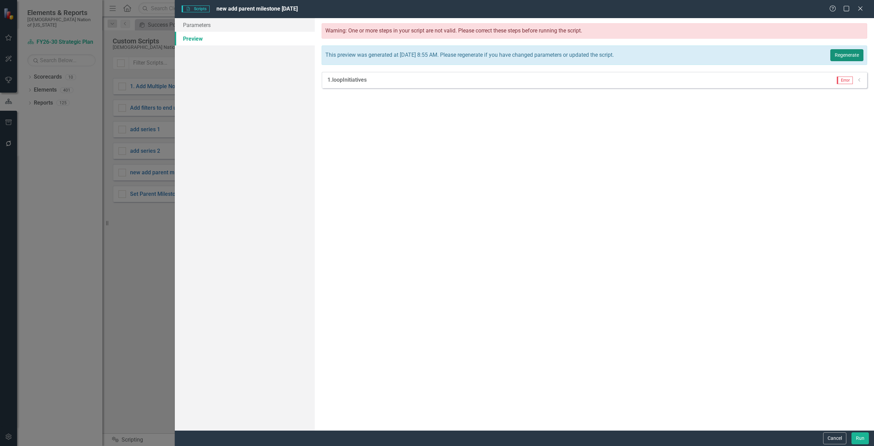
click at [846, 59] on button "Regenerate" at bounding box center [847, 55] width 33 height 12
click at [863, 79] on div "1. loopInitiatives Error Dropdown" at bounding box center [595, 80] width 546 height 16
click at [860, 81] on icon "Dropdown" at bounding box center [859, 80] width 5 height 4
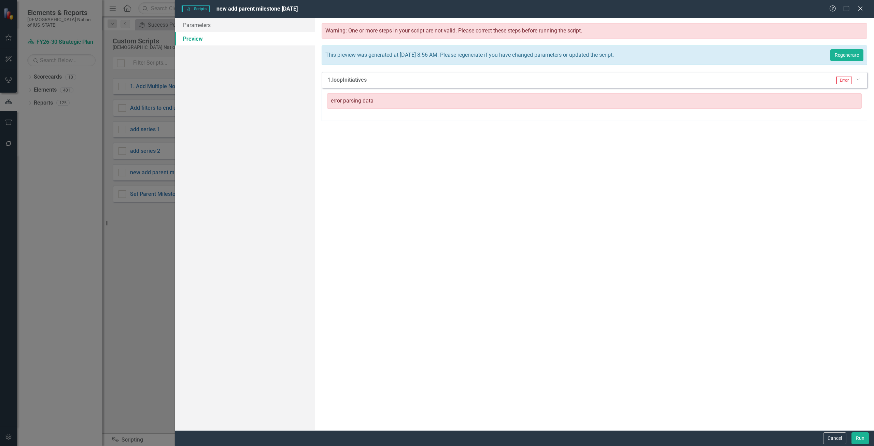
click at [860, 81] on icon "Dropdown" at bounding box center [858, 79] width 4 height 5
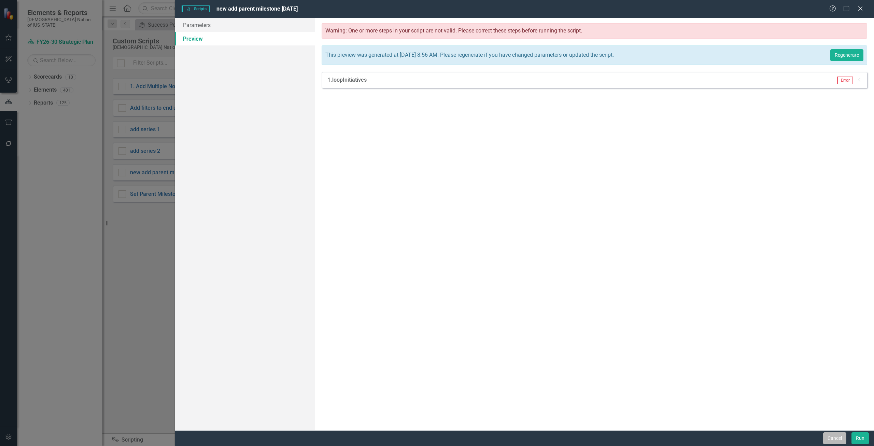
click at [827, 440] on button "Cancel" at bounding box center [834, 438] width 23 height 12
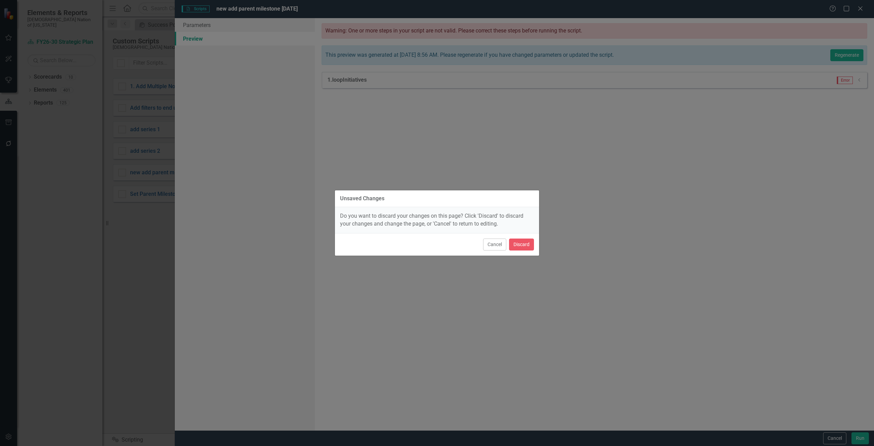
click at [525, 237] on div "Cancel Discard" at bounding box center [437, 244] width 204 height 23
click at [528, 248] on button "Discard" at bounding box center [521, 244] width 25 height 12
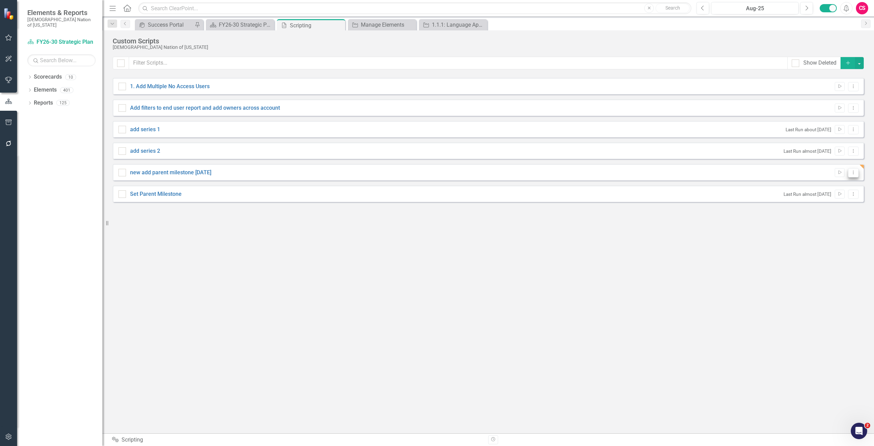
click at [850, 174] on button "Dropdown Menu" at bounding box center [853, 172] width 11 height 9
click at [834, 196] on link "Edit Edit Script" at bounding box center [831, 196] width 55 height 13
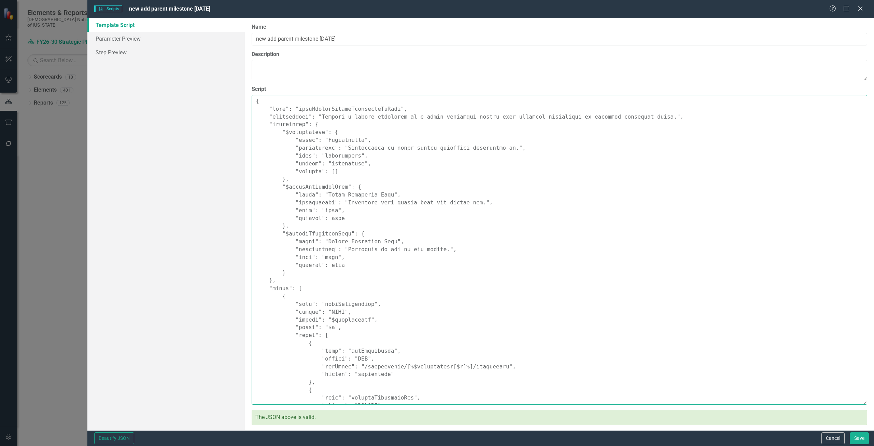
scroll to position [195, 0]
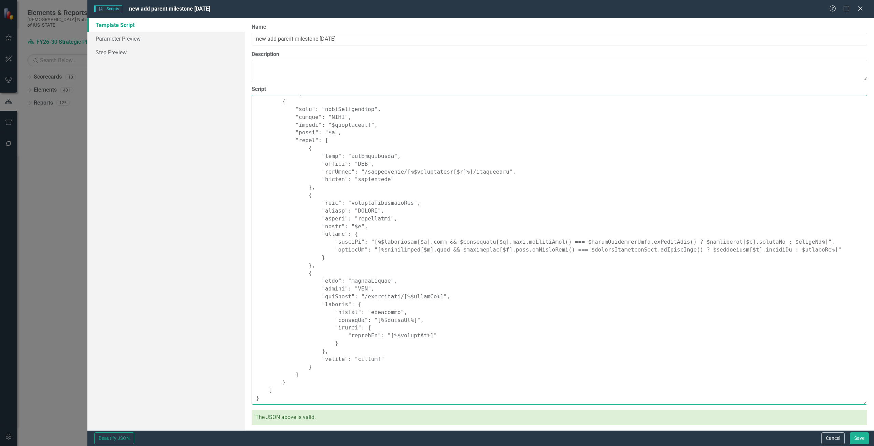
drag, startPoint x: 257, startPoint y: 102, endPoint x: 874, endPoint y: 462, distance: 714.5
click at [874, 445] on html "Elements & Reports Choctaw Nation of [US_STATE] Scorecard FY26-30 Strategic Pla…" at bounding box center [437, 223] width 874 height 446
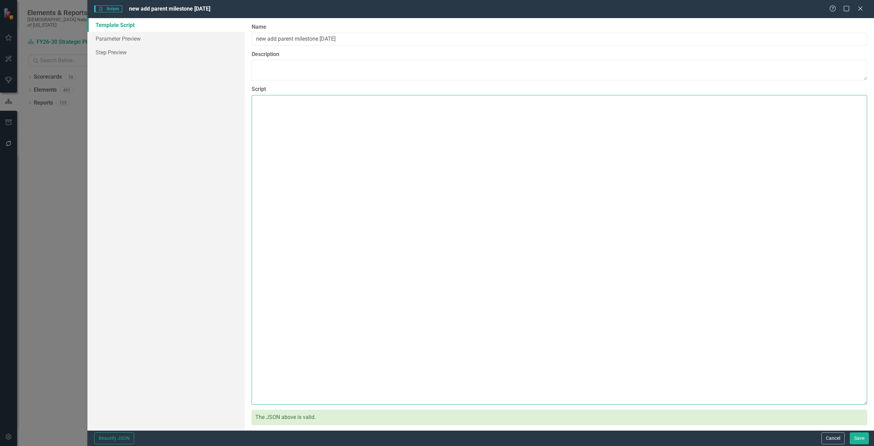
scroll to position [0, 0]
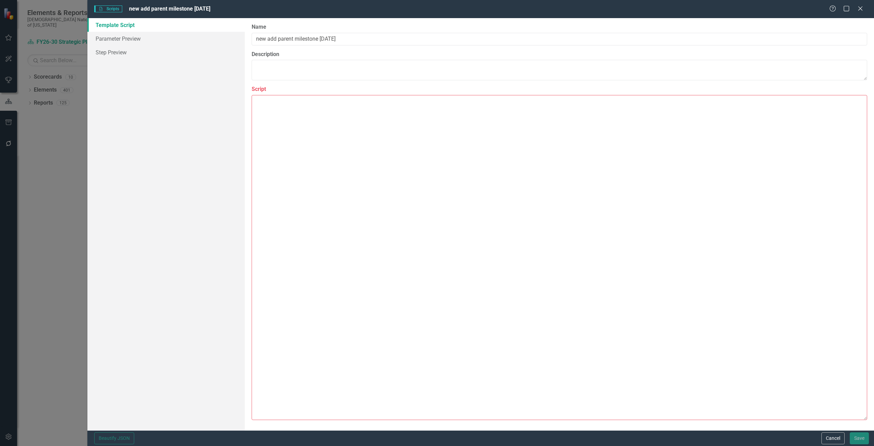
paste textarea "{ "name": "bulkAssignParentMilestoneByName", "description": "Assigns a parent m…"
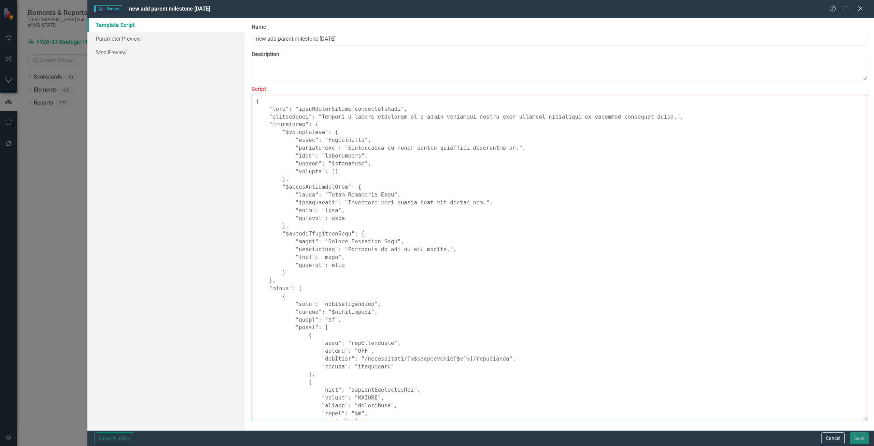
scroll to position [177, 0]
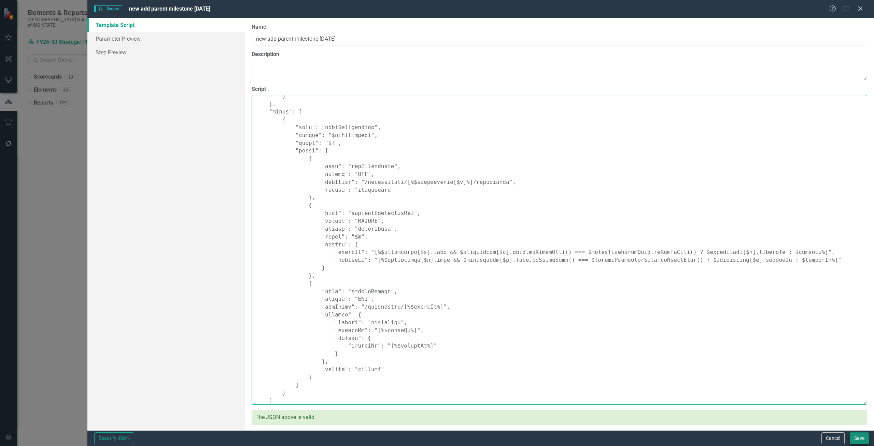
type textarea "{ "name": "bulkAssignParentMilestoneByName", "description": "Assigns a parent m…"
click at [867, 439] on button "Save" at bounding box center [859, 438] width 19 height 12
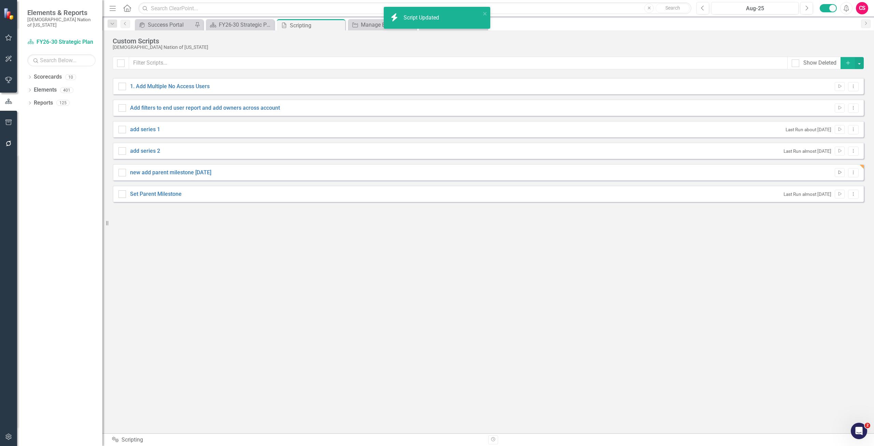
click at [841, 170] on icon "Run Script" at bounding box center [839, 172] width 5 height 4
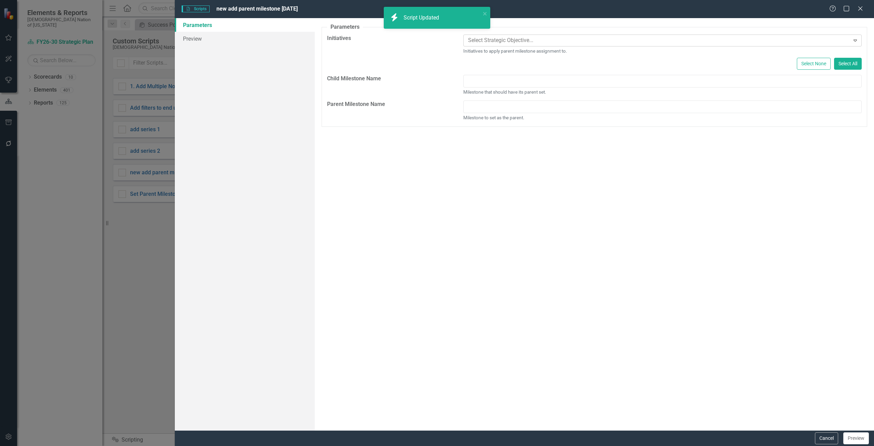
click at [484, 36] on div at bounding box center [658, 40] width 385 height 9
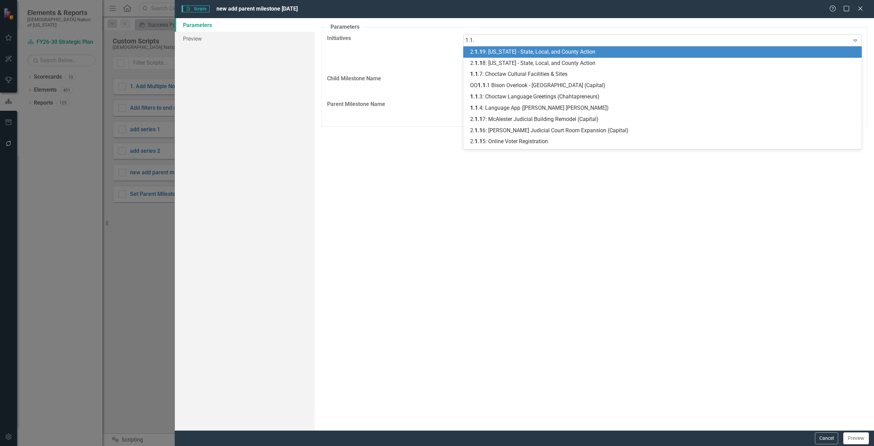
type input "1.1.1"
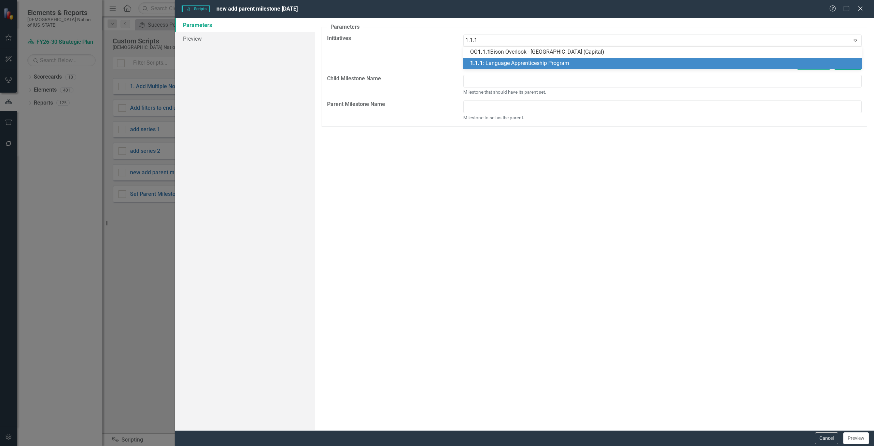
click at [486, 62] on span "1.1.1 : Language Apprenticeship Program" at bounding box center [519, 63] width 99 height 6
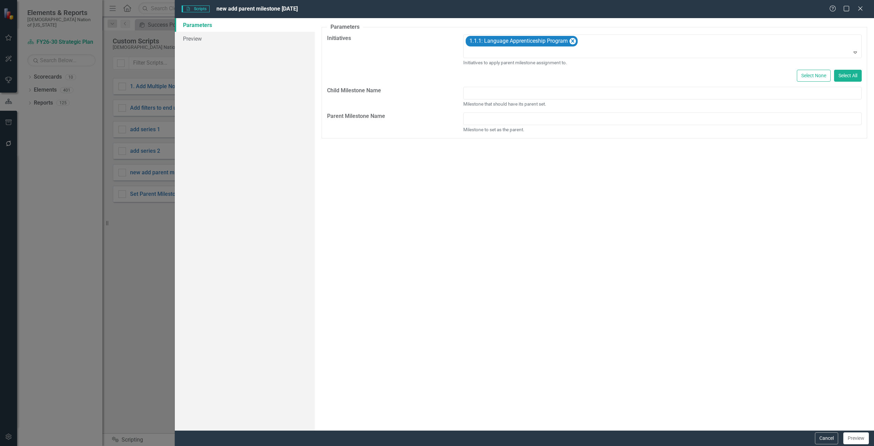
click at [488, 84] on div "option 1.1.1: Language Apprenticeship Program, selected. 1.1.1: Language Appren…" at bounding box center [662, 60] width 409 height 52
click at [489, 85] on div "1.1.1: Language Apprenticeship Program Expand Initiatives to apply parent miles…" at bounding box center [662, 60] width 409 height 52
click at [490, 95] on input "text" at bounding box center [662, 93] width 399 height 13
type input "Child milestone test"
click at [487, 124] on input "text" at bounding box center [662, 118] width 399 height 13
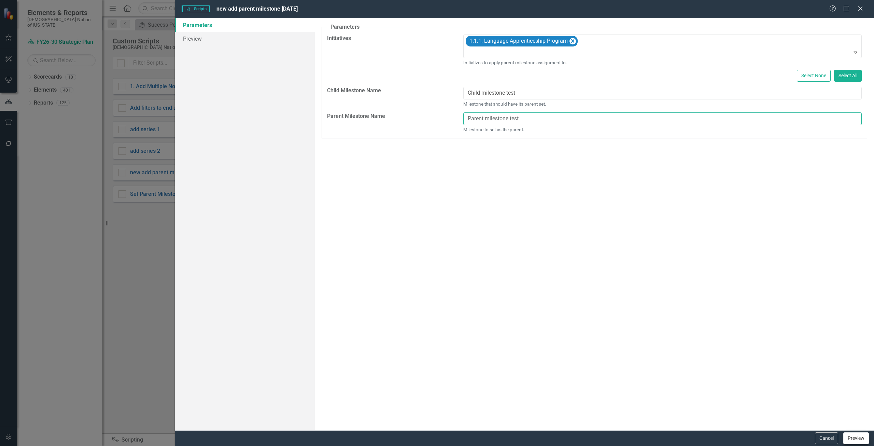
type input "Parent milestone test"
click at [851, 436] on button "Preview" at bounding box center [857, 438] width 26 height 12
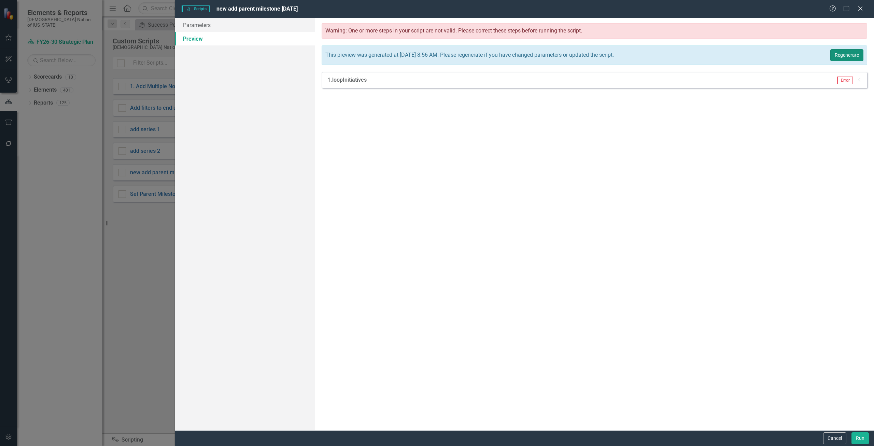
click at [848, 54] on button "Regenerate" at bounding box center [847, 55] width 33 height 12
click at [840, 435] on button "Cancel" at bounding box center [834, 438] width 23 height 12
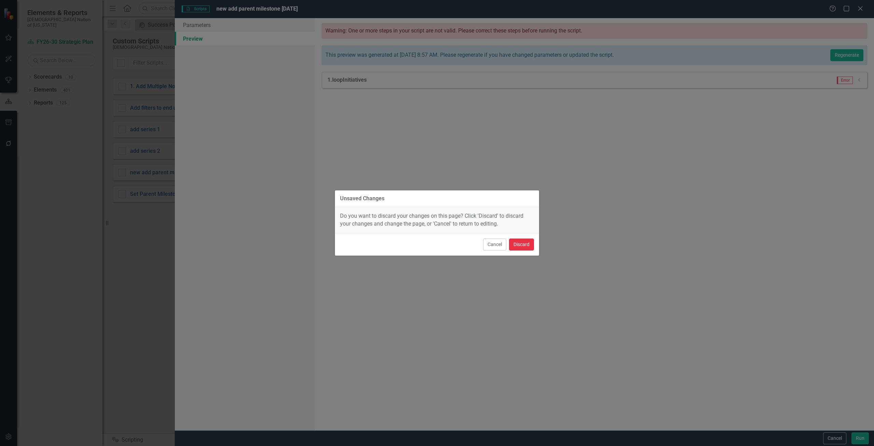
click at [523, 240] on button "Discard" at bounding box center [521, 244] width 25 height 12
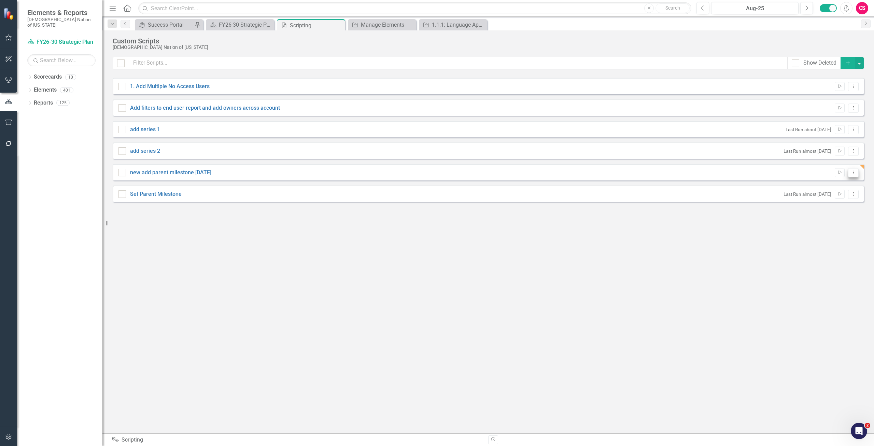
click at [851, 172] on icon "Dropdown Menu" at bounding box center [854, 172] width 6 height 4
click at [826, 202] on link "Edit Edit Script" at bounding box center [831, 196] width 55 height 13
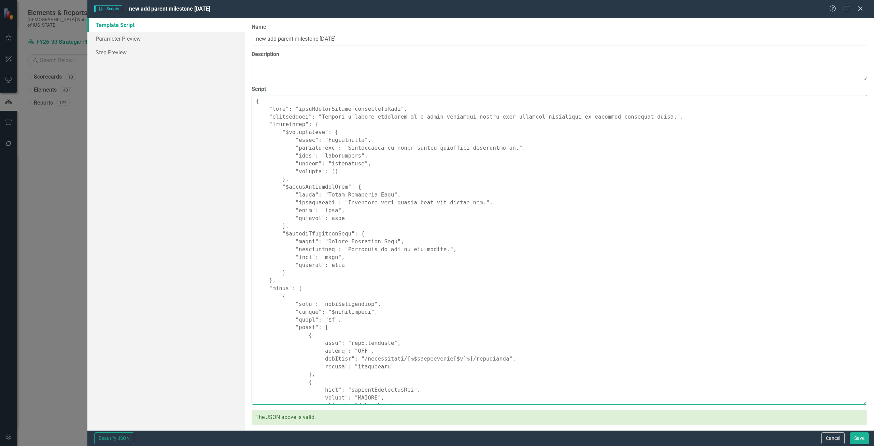
scroll to position [187, 0]
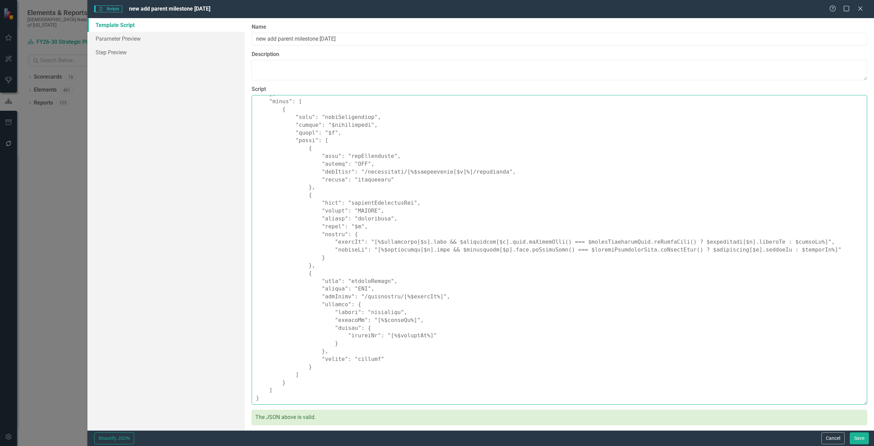
drag, startPoint x: 254, startPoint y: 101, endPoint x: 834, endPoint y: 462, distance: 682.6
click at [834, 445] on html "Elements & Reports Choctaw Nation of [US_STATE] Scorecard FY26-30 Strategic Pla…" at bounding box center [437, 223] width 874 height 446
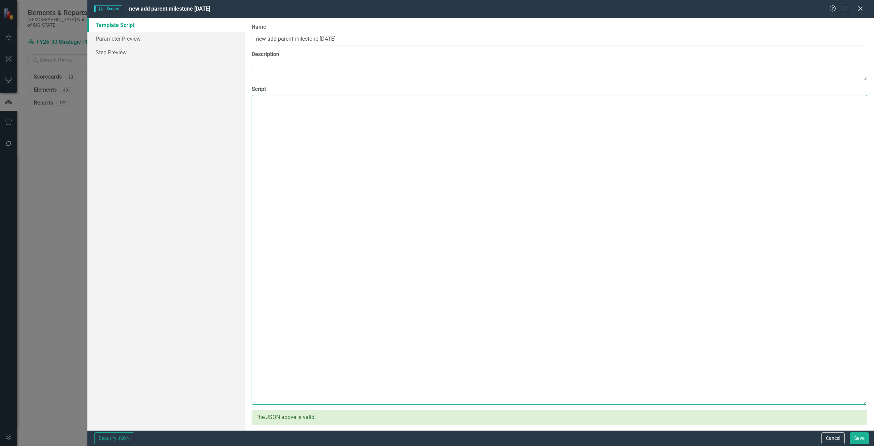
scroll to position [0, 0]
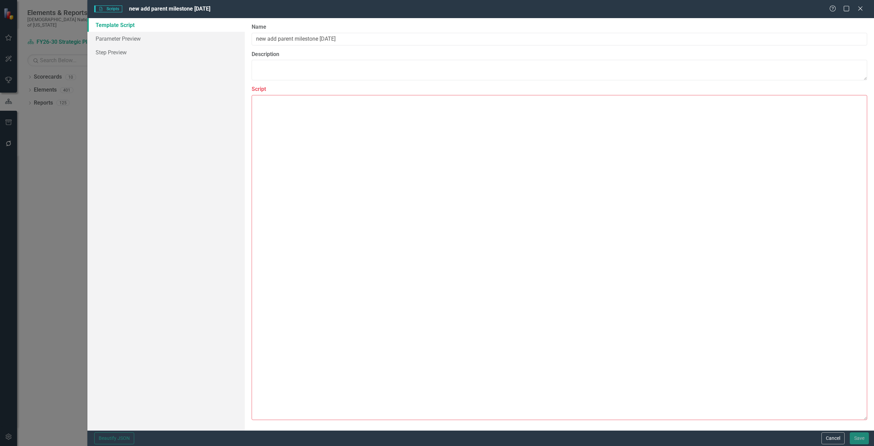
paste textarea "{ "name": "bulkAssignParentMilestoneByName", "description": "Assigns a parent m…"
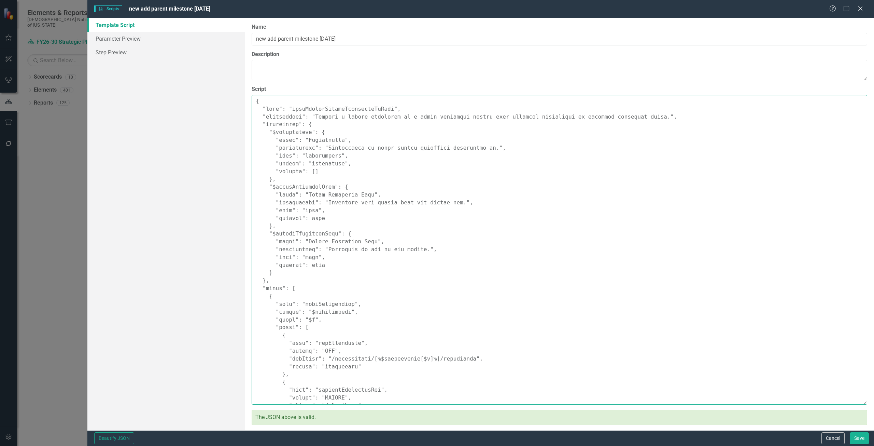
type textarea "{ "name": "bulkAssignParentMilestoneByName", "description": "Assigns a parent m…"
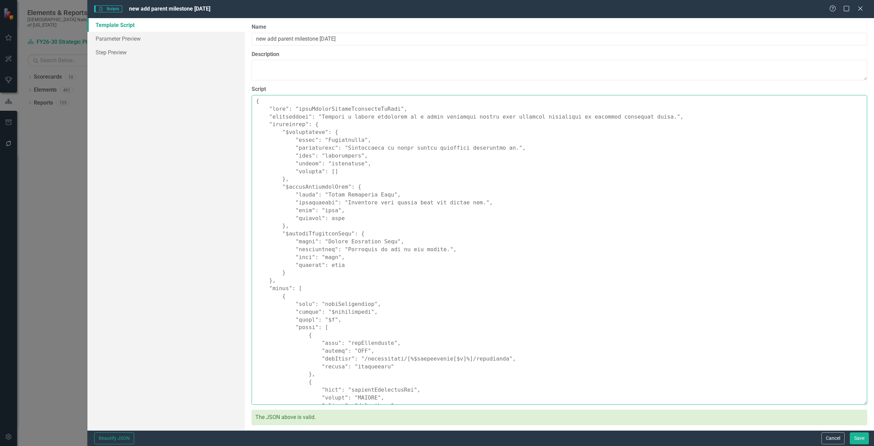
scroll to position [177, 0]
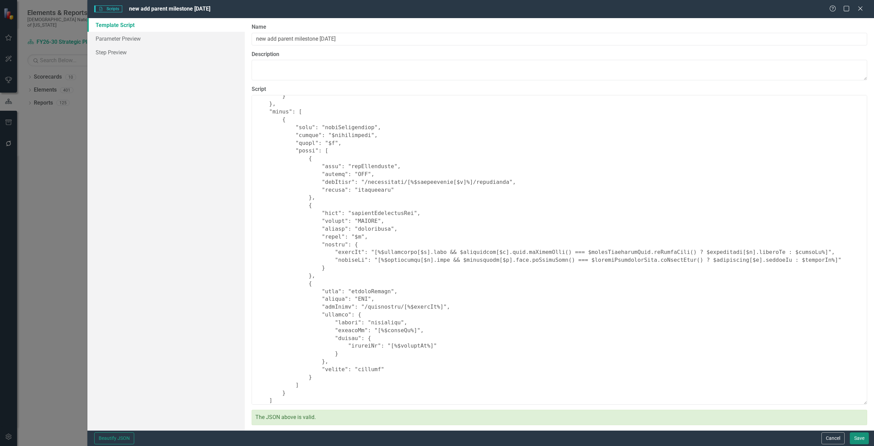
click at [863, 436] on button "Save" at bounding box center [859, 438] width 19 height 12
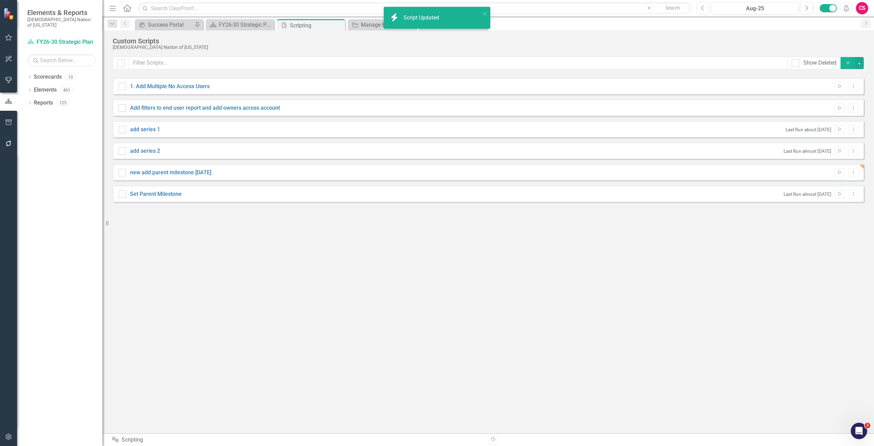
click at [836, 171] on button "Run Script" at bounding box center [840, 172] width 10 height 9
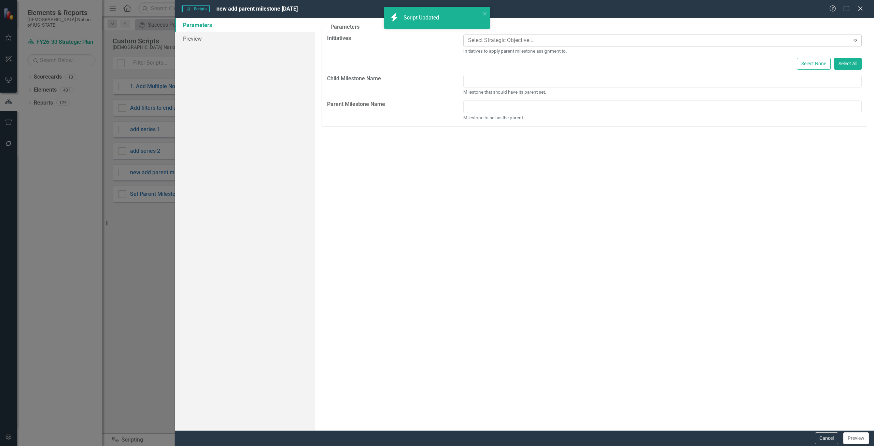
click at [485, 38] on div at bounding box center [658, 40] width 385 height 9
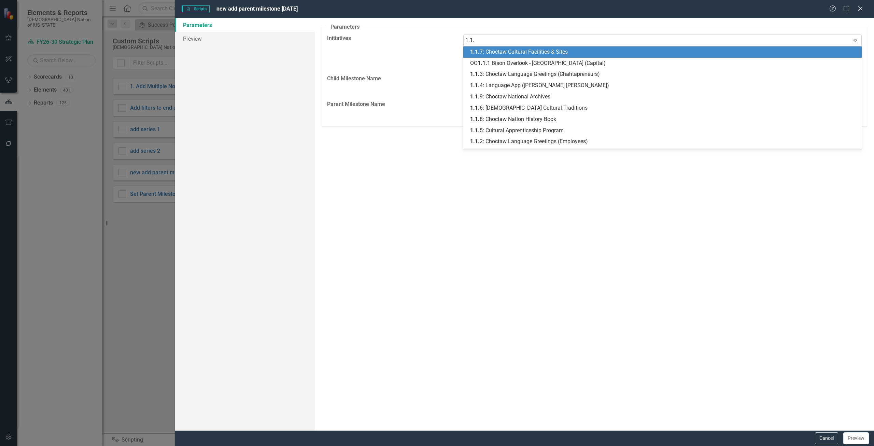
type input "1.1.1"
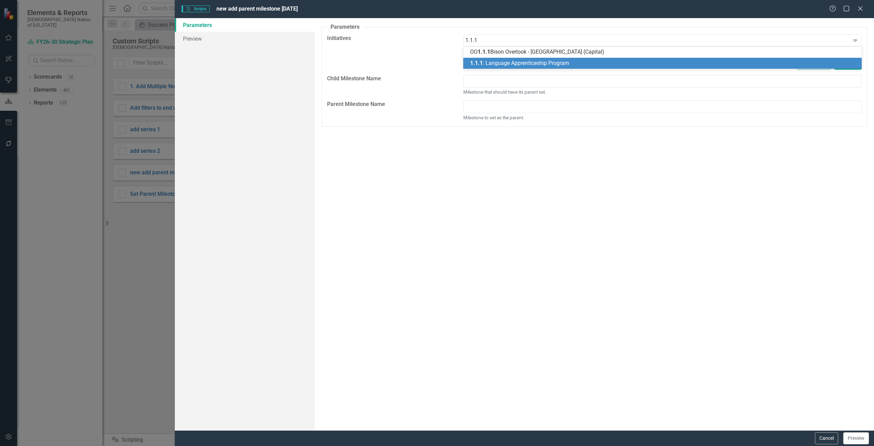
click at [491, 64] on span "1.1.1 : Language Apprenticeship Program" at bounding box center [519, 63] width 99 height 6
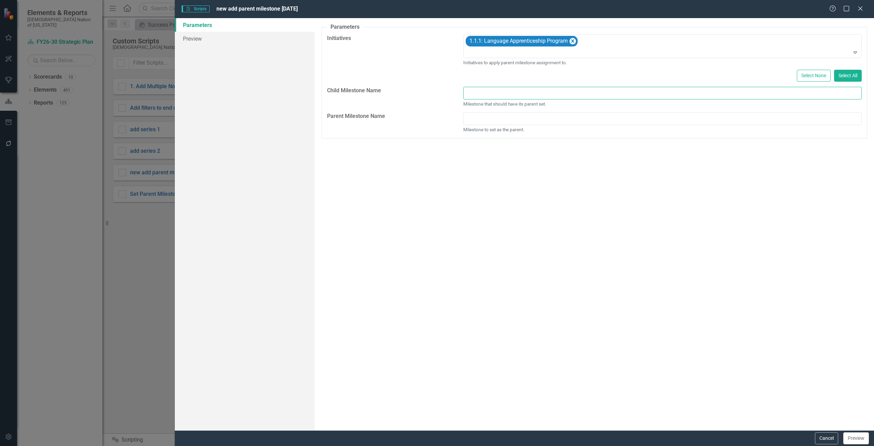
click at [493, 94] on input "text" at bounding box center [662, 93] width 399 height 13
type input "Child milestone test"
click at [490, 116] on input "text" at bounding box center [662, 118] width 399 height 13
type input "Parent milestone test"
click at [867, 441] on button "Preview" at bounding box center [857, 438] width 26 height 12
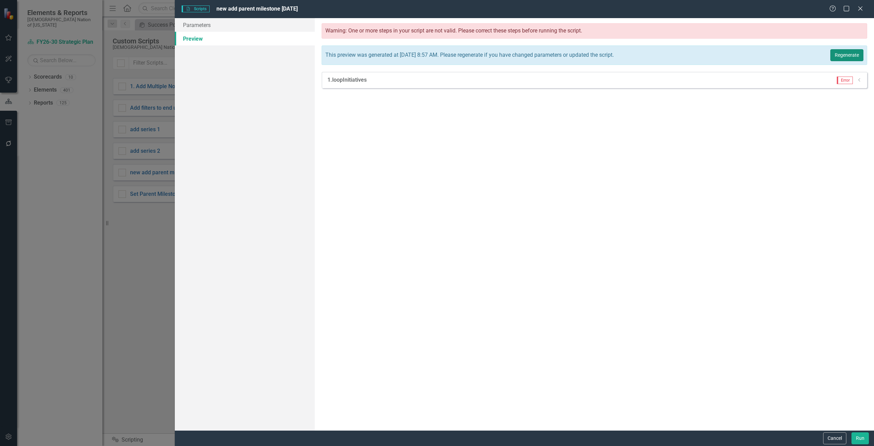
click at [848, 56] on button "Regenerate" at bounding box center [847, 55] width 33 height 12
click at [846, 57] on button "Regenerate" at bounding box center [847, 55] width 33 height 12
click at [859, 75] on div "1. loopInitiatives Error Dropdown" at bounding box center [595, 80] width 546 height 16
click at [863, 85] on div "1. loopInitiatives Error Dropdown" at bounding box center [595, 80] width 546 height 16
click at [830, 444] on button "Cancel" at bounding box center [834, 438] width 23 height 12
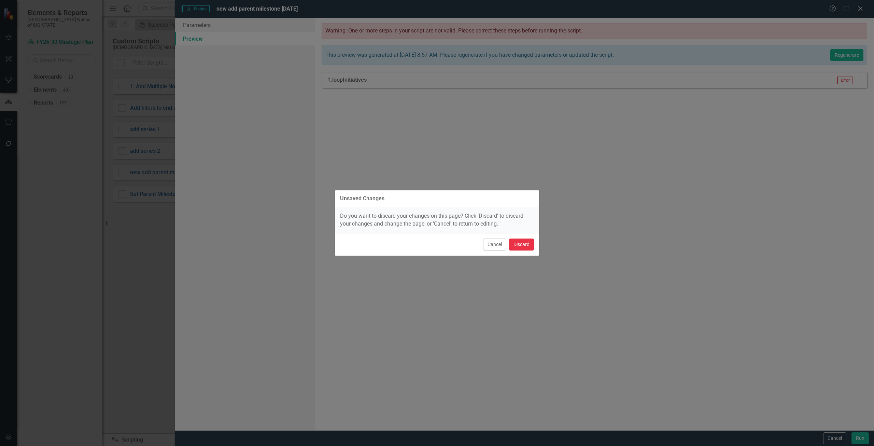
click at [517, 244] on button "Discard" at bounding box center [521, 244] width 25 height 12
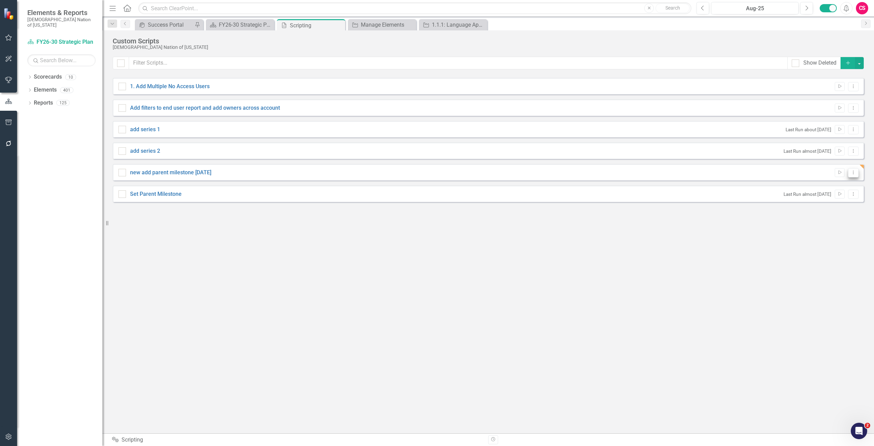
click at [856, 175] on button "Dropdown Menu" at bounding box center [853, 172] width 11 height 9
click at [831, 199] on link "Edit Edit Script" at bounding box center [831, 196] width 55 height 13
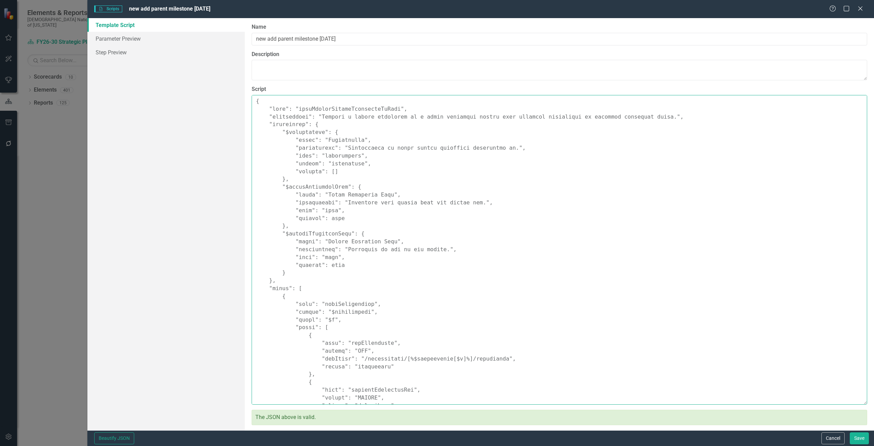
scroll to position [187, 0]
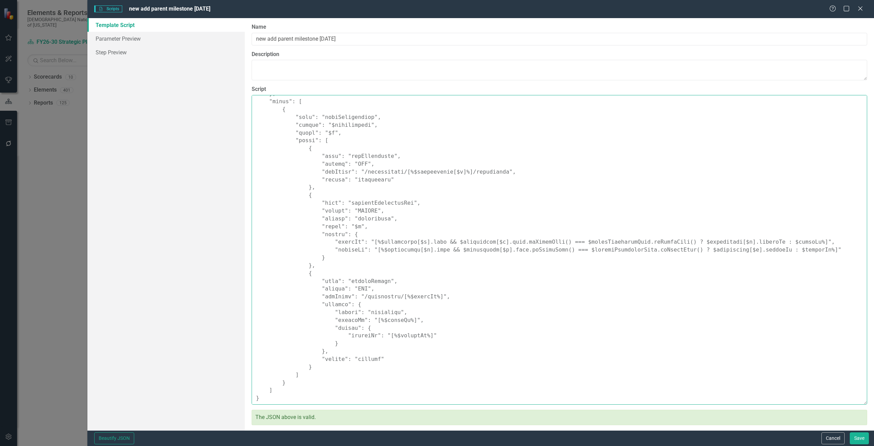
drag, startPoint x: 257, startPoint y: 100, endPoint x: 676, endPoint y: 443, distance: 542.2
click at [678, 445] on html "Elements & Reports Choctaw Nation of [US_STATE] Scorecard FY26-30 Strategic Pla…" at bounding box center [437, 223] width 874 height 446
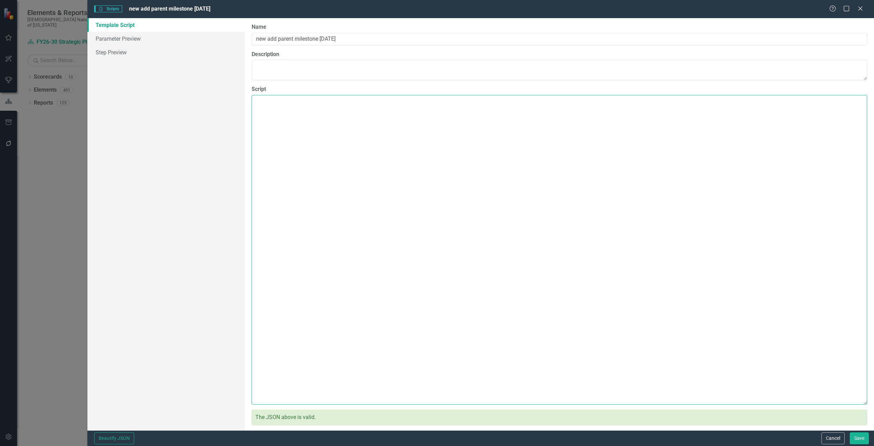
scroll to position [0, 0]
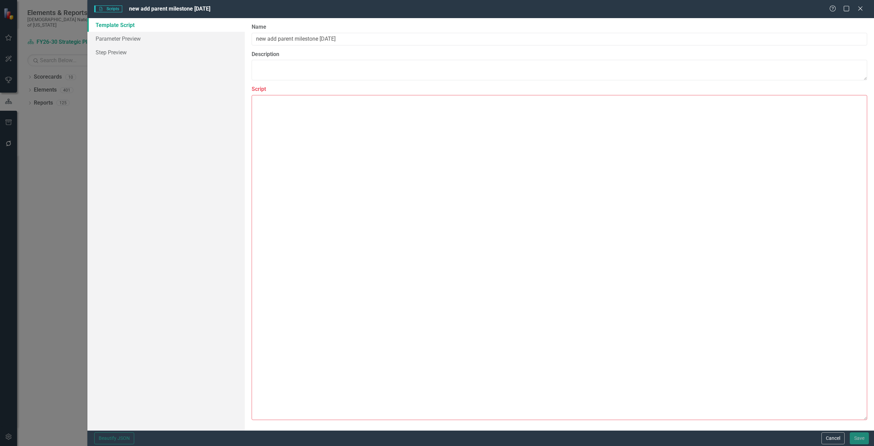
paste textarea "{ "name": "bulkAssignParentMilestoneByName", "description": "Assigns a parent m…"
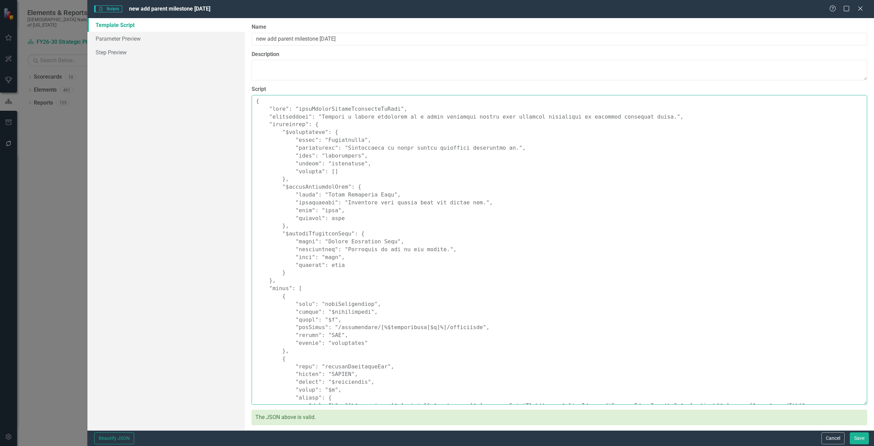
scroll to position [137, 0]
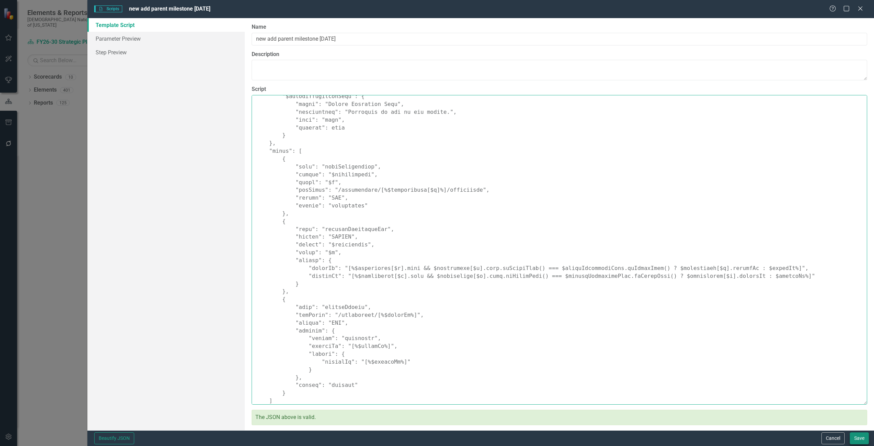
type textarea "{ "name": "bulkAssignParentMilestoneByName", "description": "Assigns a parent m…"
click at [868, 434] on button "Save" at bounding box center [859, 438] width 19 height 12
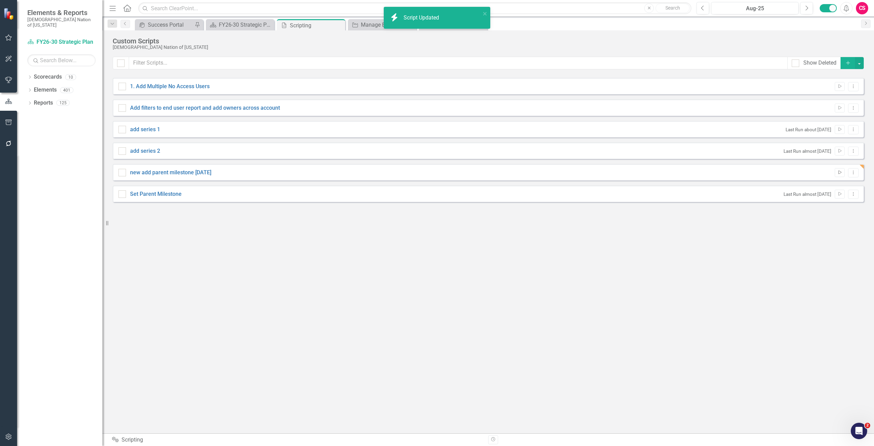
click at [840, 170] on button "Run Script" at bounding box center [840, 172] width 10 height 9
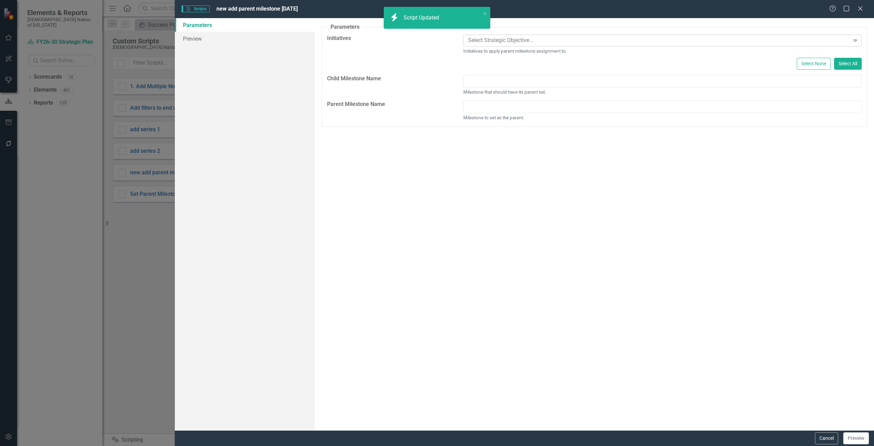
click at [480, 38] on div at bounding box center [658, 40] width 385 height 9
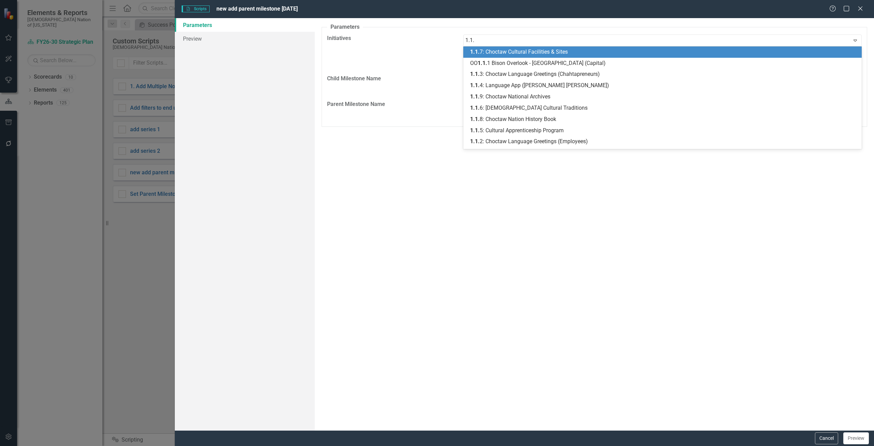
type input "1.1.1"
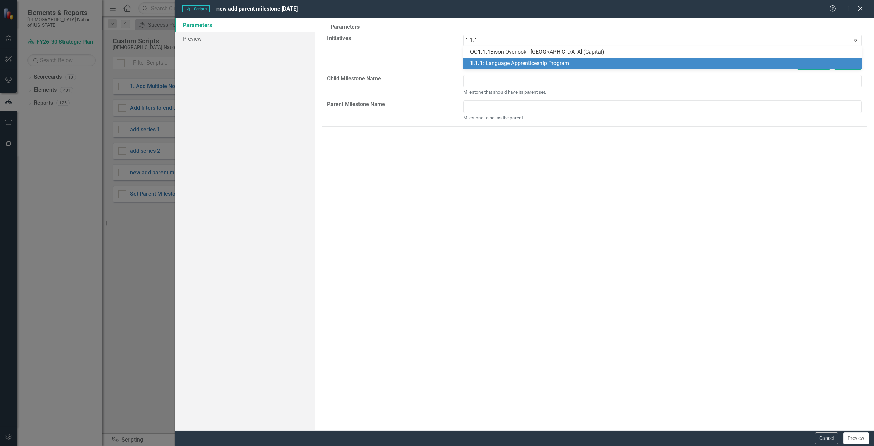
click at [483, 67] on div "1.1.1 : Language Apprenticeship Program" at bounding box center [664, 63] width 388 height 8
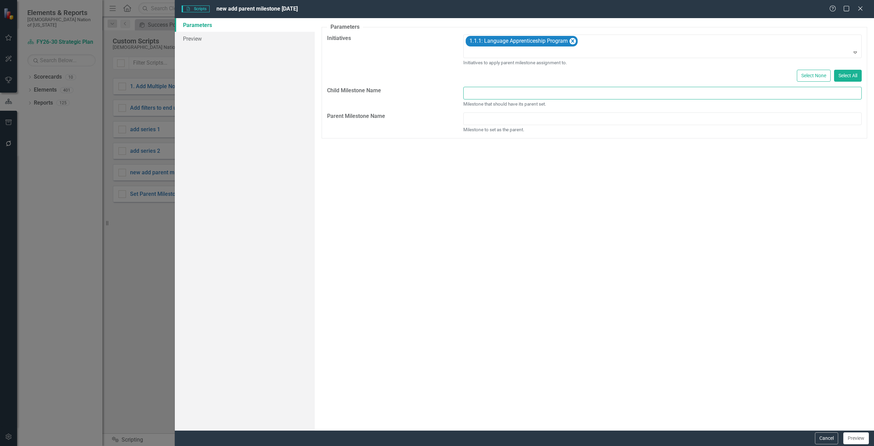
click at [489, 97] on input "text" at bounding box center [662, 93] width 399 height 13
type input "Child milestone test"
click at [490, 115] on input "text" at bounding box center [662, 118] width 399 height 13
type input "Parent milestone test"
click at [850, 435] on button "Preview" at bounding box center [857, 438] width 26 height 12
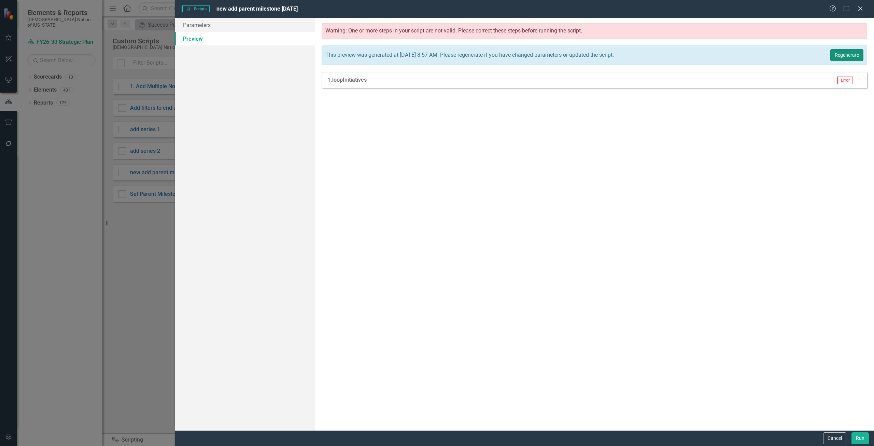
click at [850, 55] on button "Regenerate" at bounding box center [847, 55] width 33 height 12
click at [861, 102] on icon "Dropdown" at bounding box center [859, 101] width 5 height 4
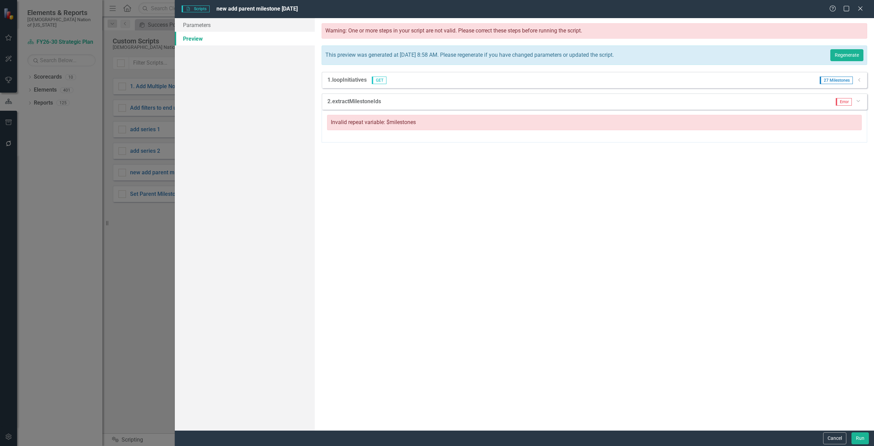
click at [861, 82] on div "Dropdown" at bounding box center [859, 80] width 5 height 6
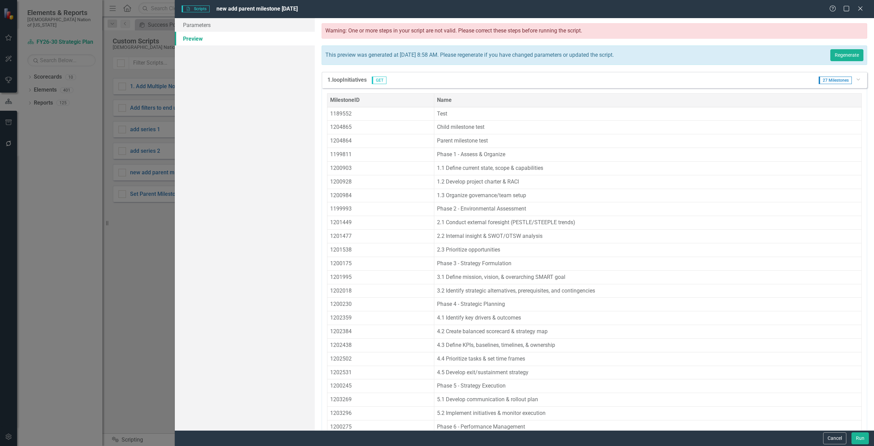
click at [860, 82] on div "1. loopInitiatives GET 27 Milestones Dropdown" at bounding box center [595, 80] width 546 height 16
click at [856, 77] on icon "Dropdown" at bounding box center [858, 79] width 4 height 5
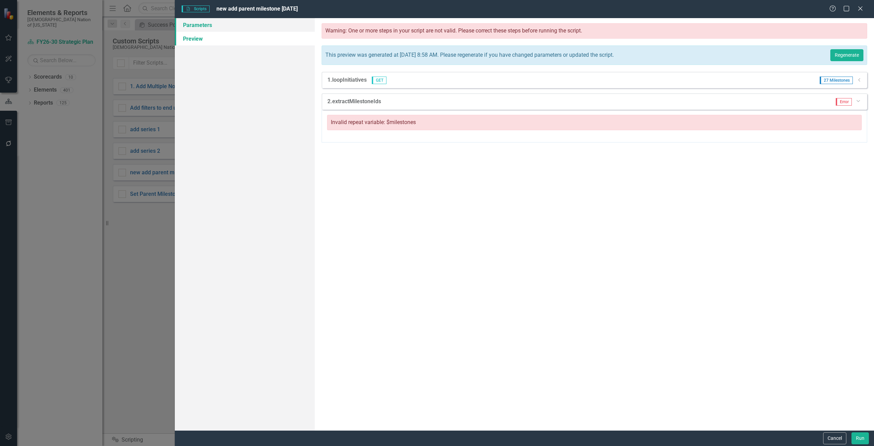
click at [202, 25] on link "Parameters" at bounding box center [245, 25] width 140 height 14
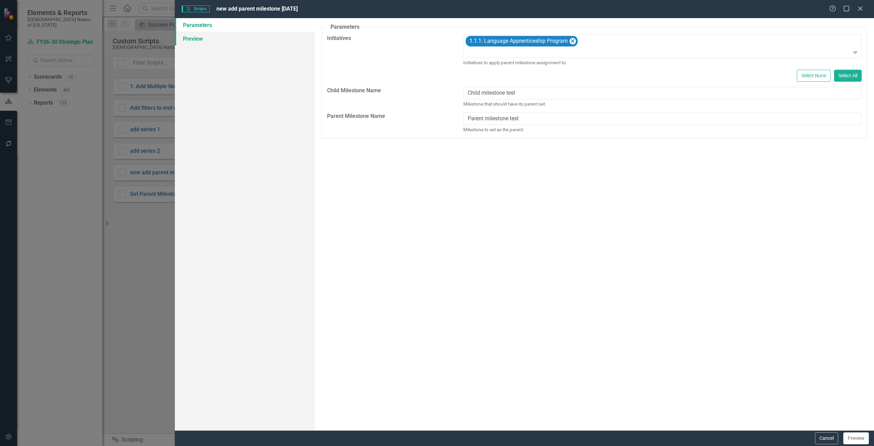
click at [231, 40] on link "Preview" at bounding box center [245, 39] width 140 height 14
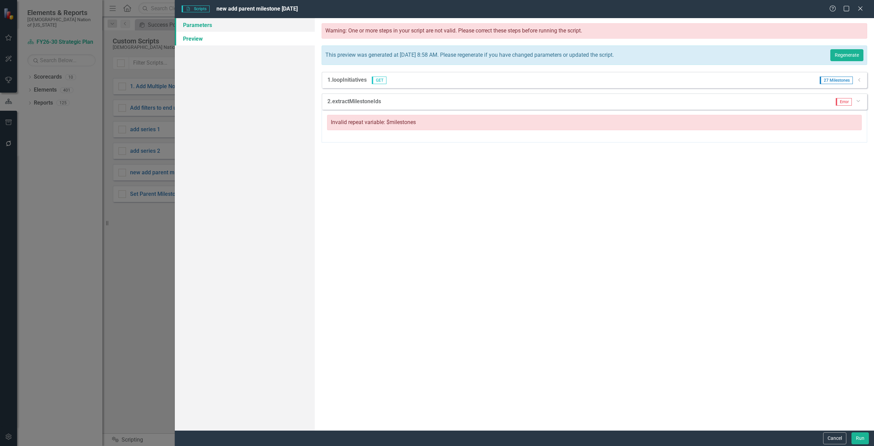
click at [217, 25] on link "Parameters" at bounding box center [245, 25] width 140 height 14
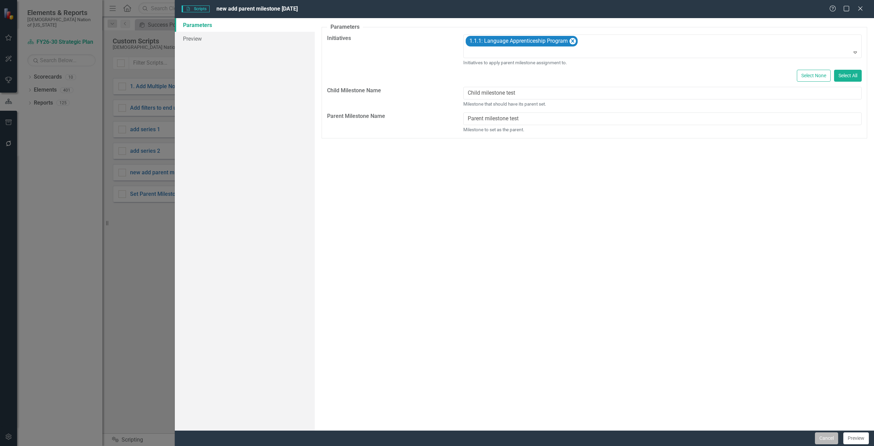
click at [826, 432] on button "Cancel" at bounding box center [826, 438] width 23 height 12
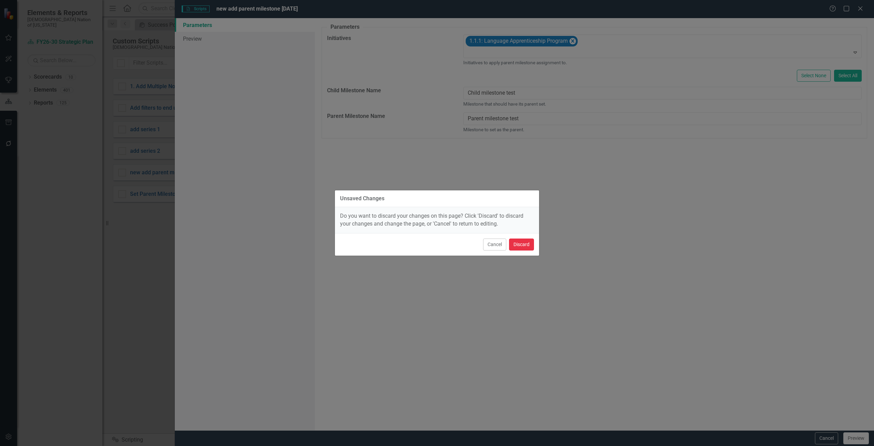
click at [530, 241] on button "Discard" at bounding box center [521, 244] width 25 height 12
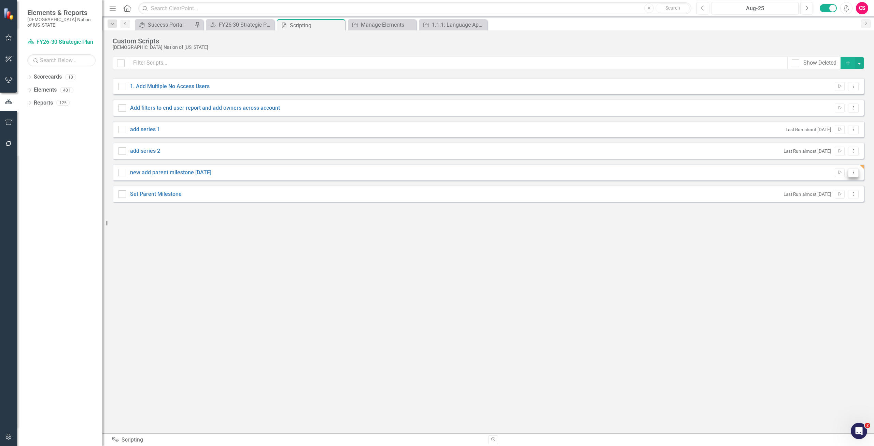
click at [856, 171] on icon "Dropdown Menu" at bounding box center [854, 172] width 6 height 4
click at [831, 196] on link "Edit Edit Script" at bounding box center [831, 196] width 55 height 13
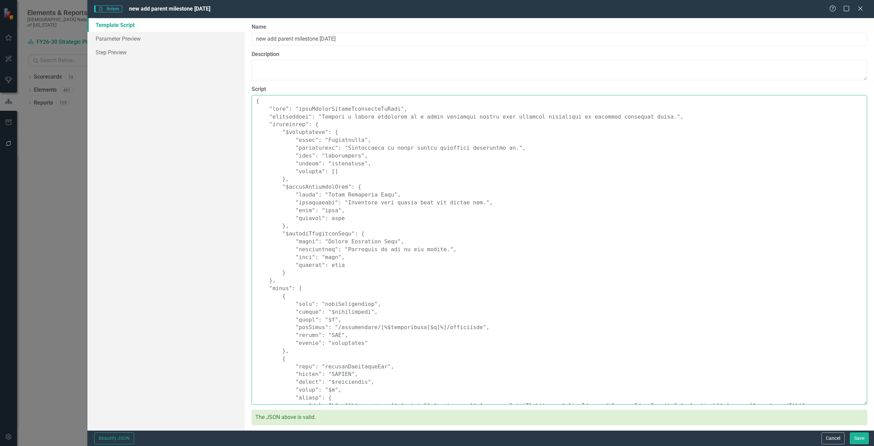
scroll to position [148, 0]
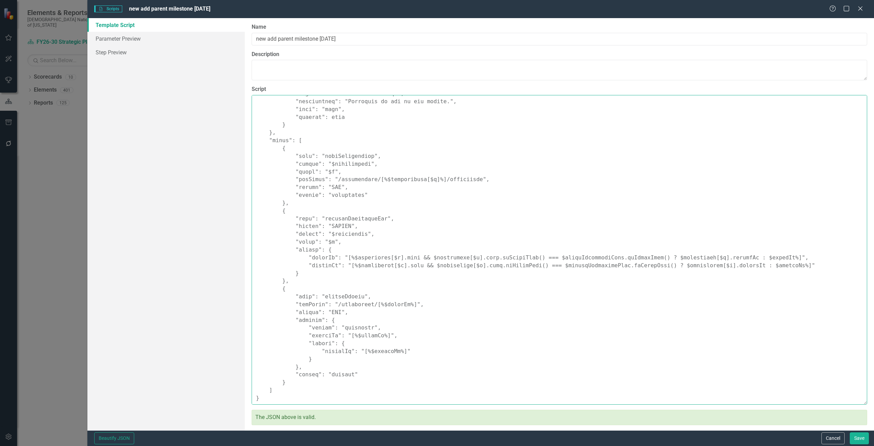
drag, startPoint x: 255, startPoint y: 102, endPoint x: 475, endPoint y: 429, distance: 394.6
click at [477, 445] on html "Elements & Reports Choctaw Nation of [US_STATE] Scorecard FY26-30 Strategic Pla…" at bounding box center [437, 223] width 874 height 446
